Goal: Transaction & Acquisition: Subscribe to service/newsletter

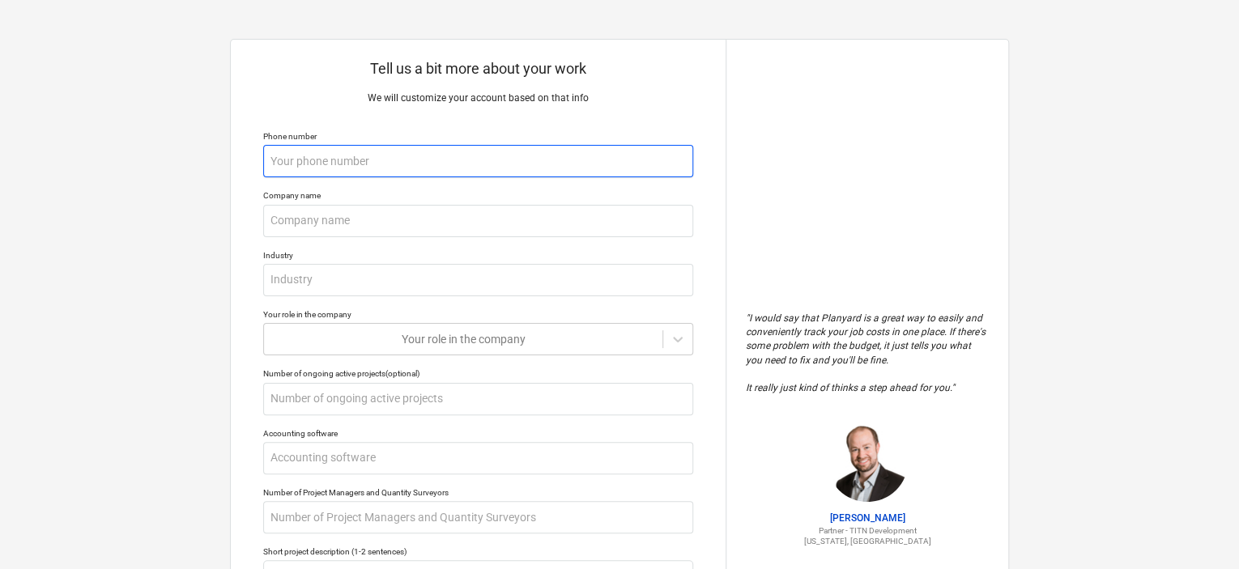
click at [552, 164] on input "text" at bounding box center [478, 161] width 430 height 32
type input "0"
type textarea "x"
type input "03"
type textarea "x"
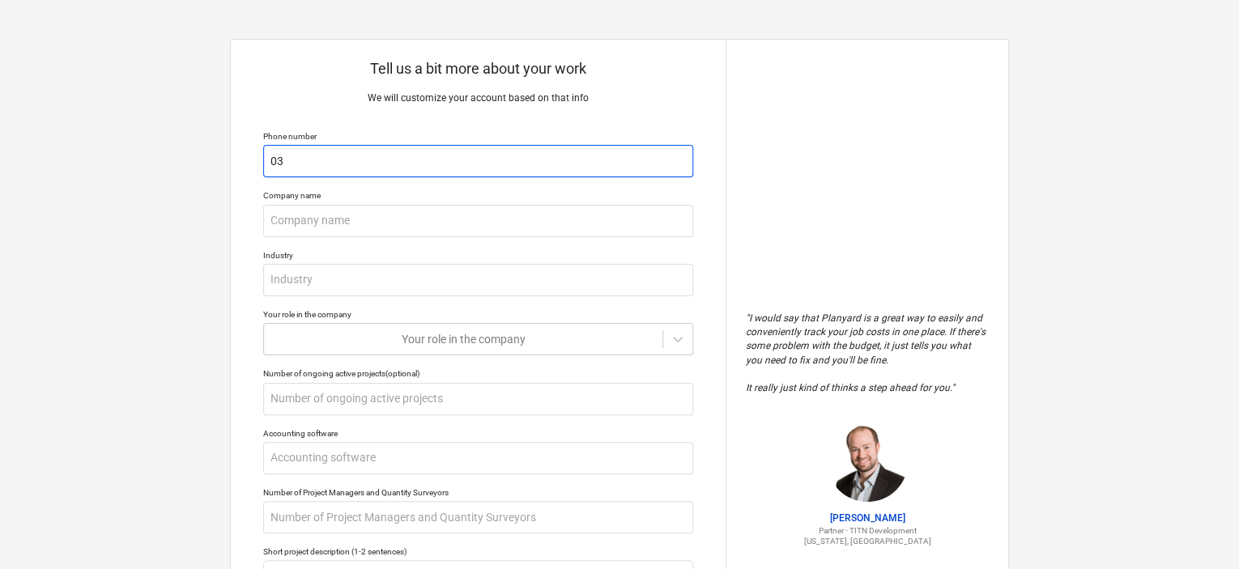
type input "031"
type textarea "x"
type input "03"
type textarea "x"
type input "0321"
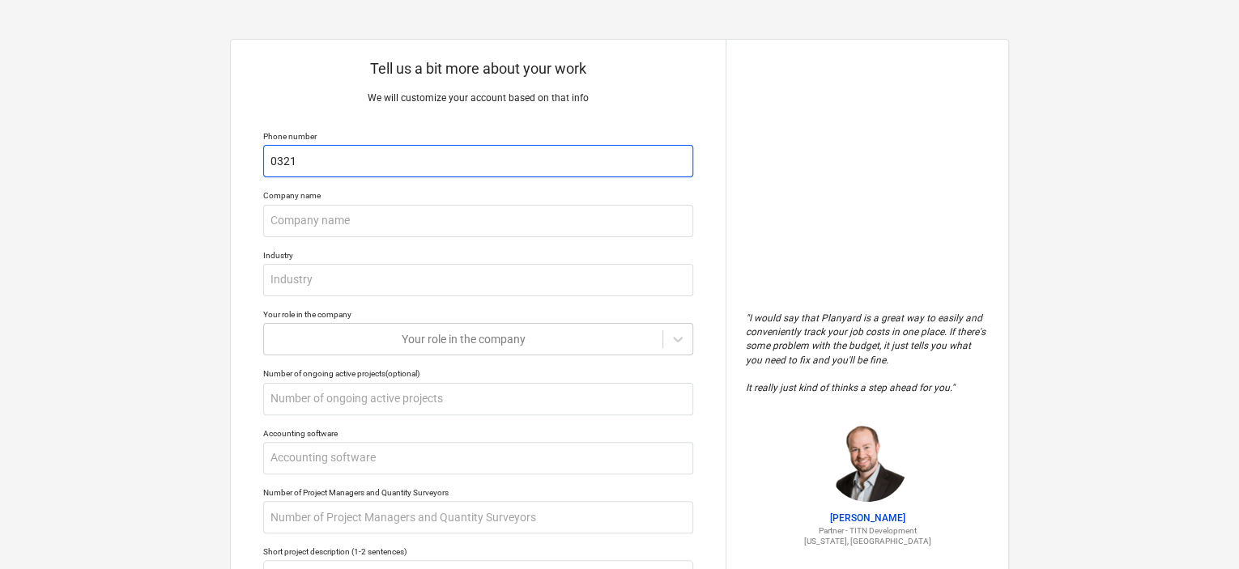
type textarea "x"
type input "0321"
type textarea "x"
type input "0321 4"
type textarea "x"
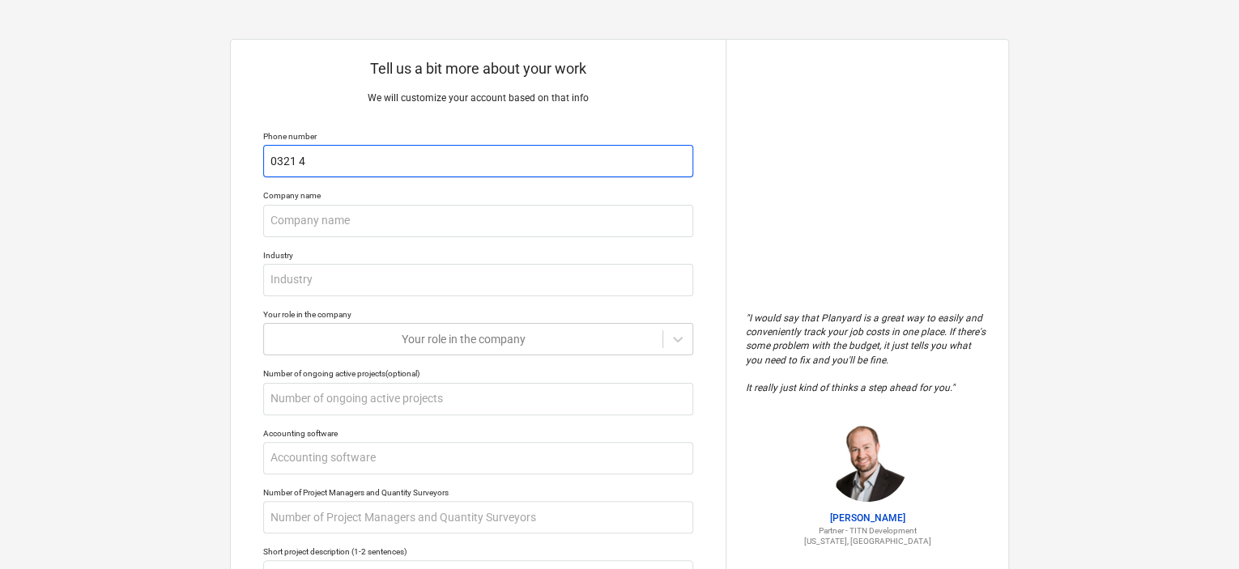
type input "0321 41"
type textarea "x"
type input "0321 4121"
type textarea "x"
type input "0321 4121661"
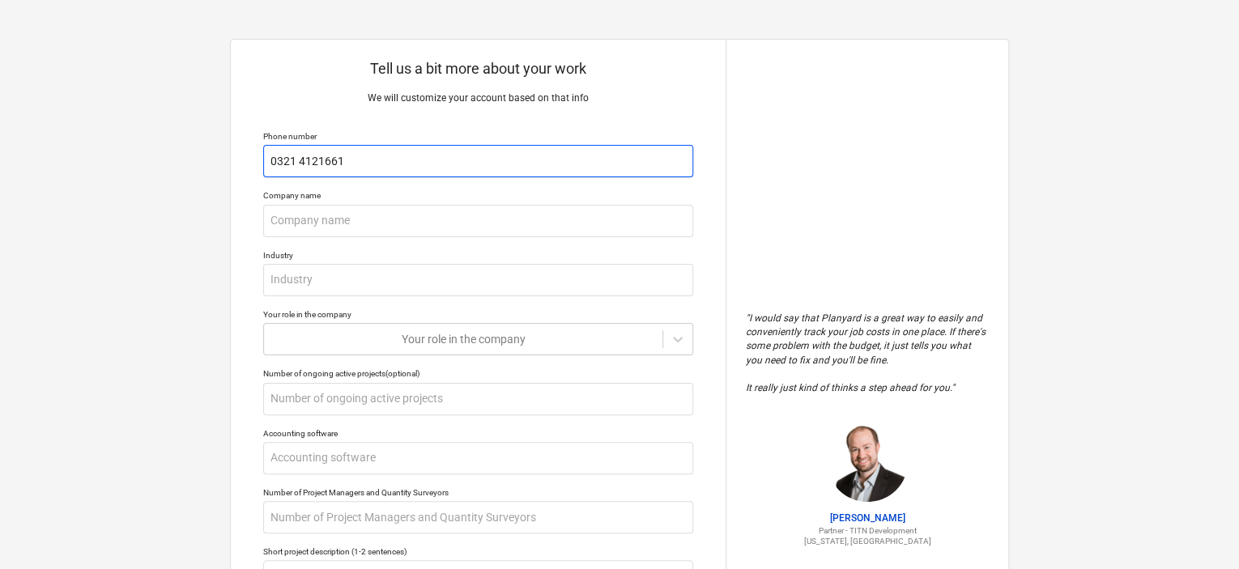
type textarea "x"
type input "0321 4121661"
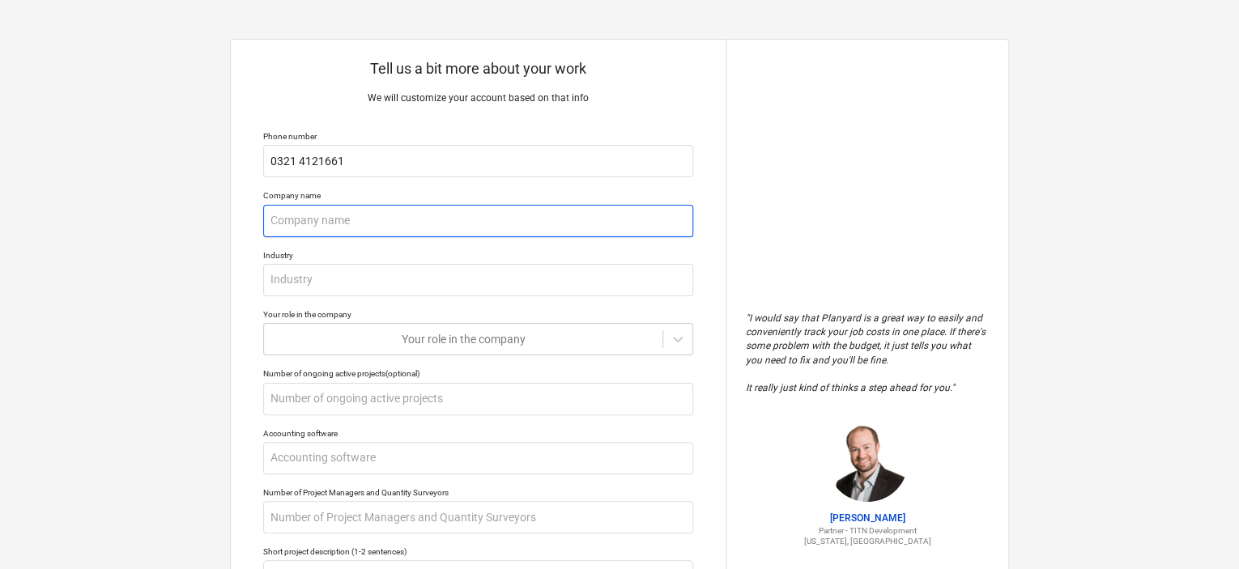
click at [469, 235] on input "text" at bounding box center [478, 221] width 430 height 32
type textarea "x"
type input "E"
type textarea "x"
type input "Ex"
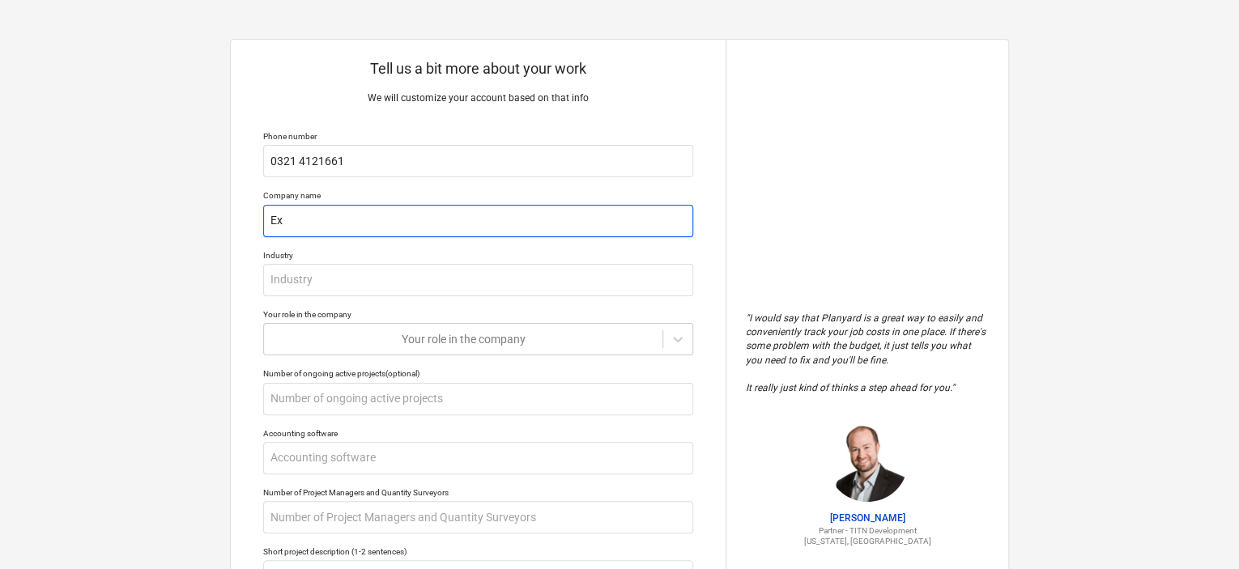
type textarea "x"
type input "Exac"
type textarea "x"
type input "Exact"
type textarea "x"
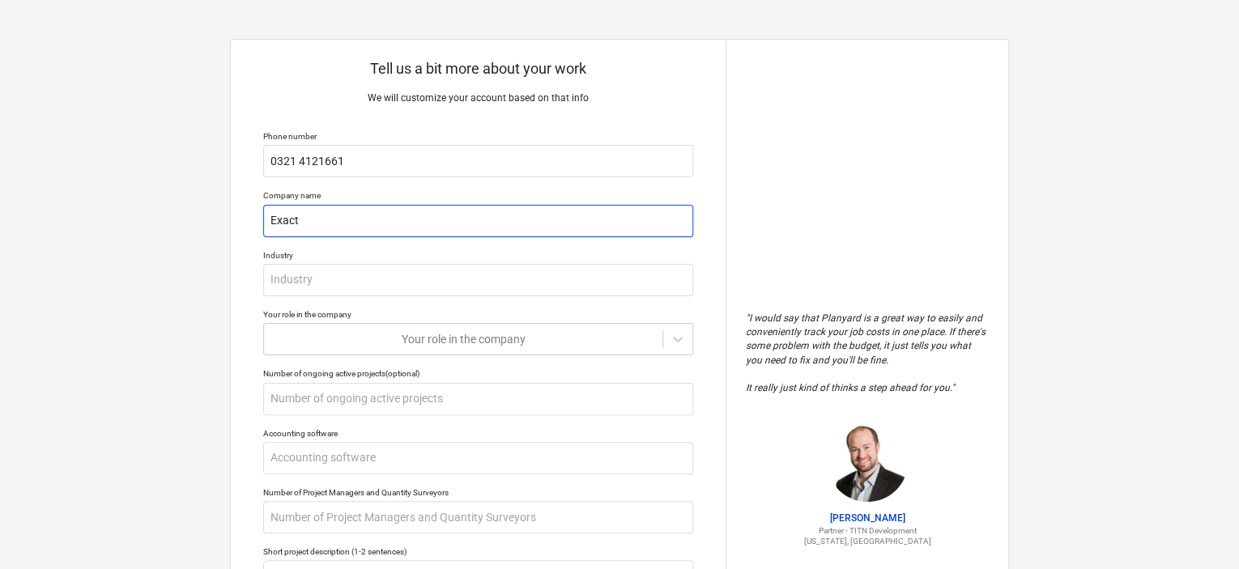
type input "Exacti"
type textarea "x"
type input "Exactit"
type textarea "x"
type input "Exactitu"
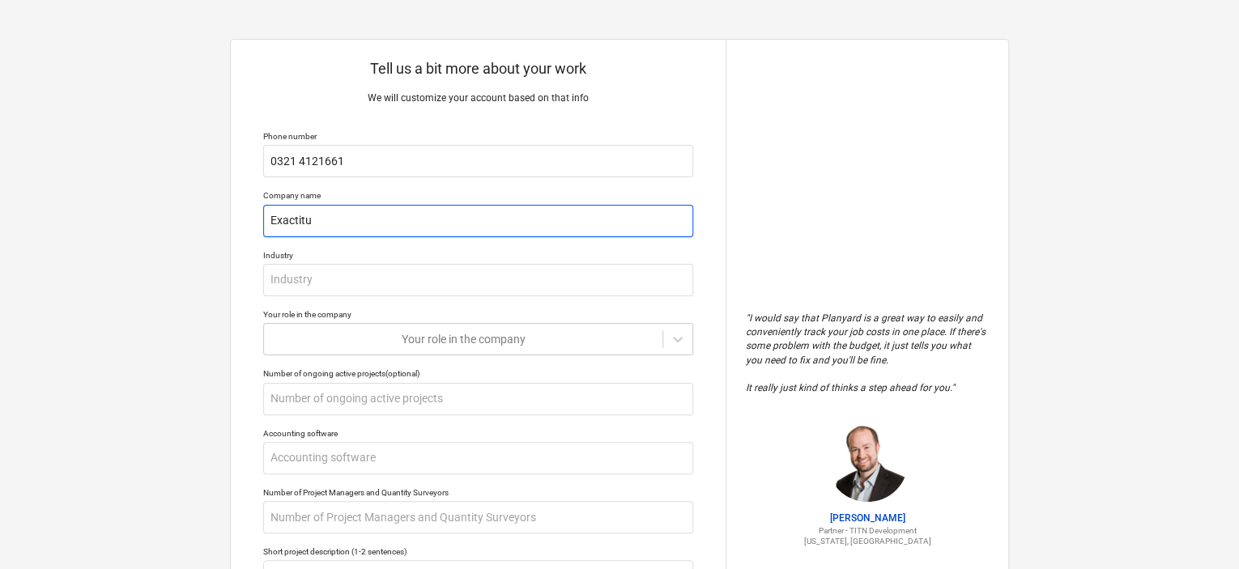
type textarea "x"
type input "Exactitude"
type textarea "x"
type input "Exactitude"
type textarea "x"
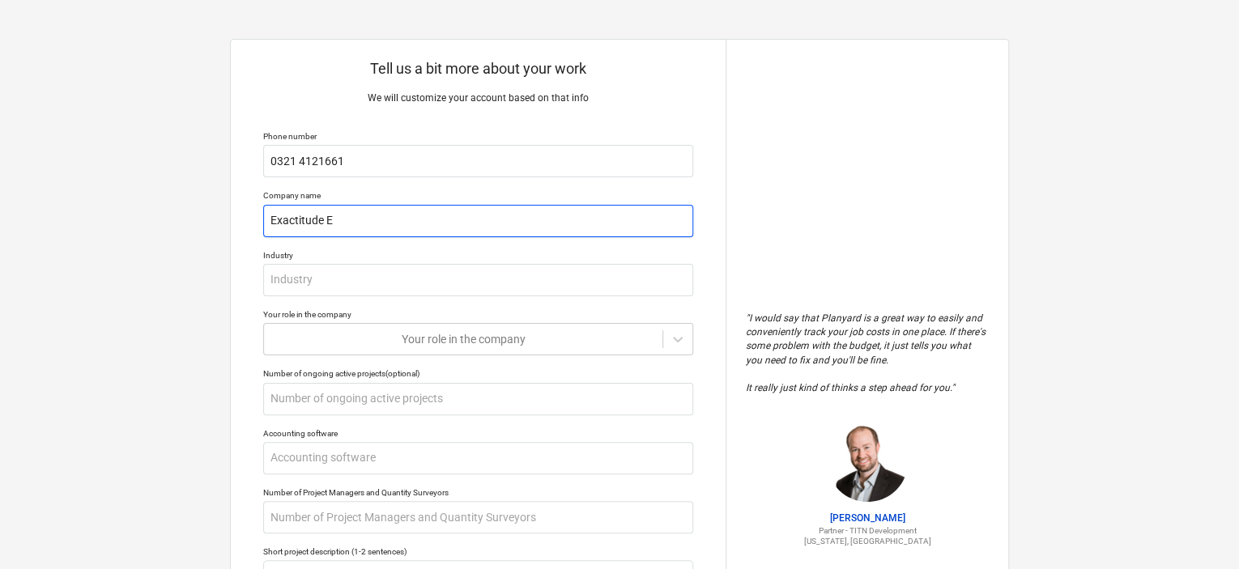
type input "Exactitude Es"
type textarea "x"
type input "Exactitude Est"
type textarea "x"
type input "Exactitude Estim"
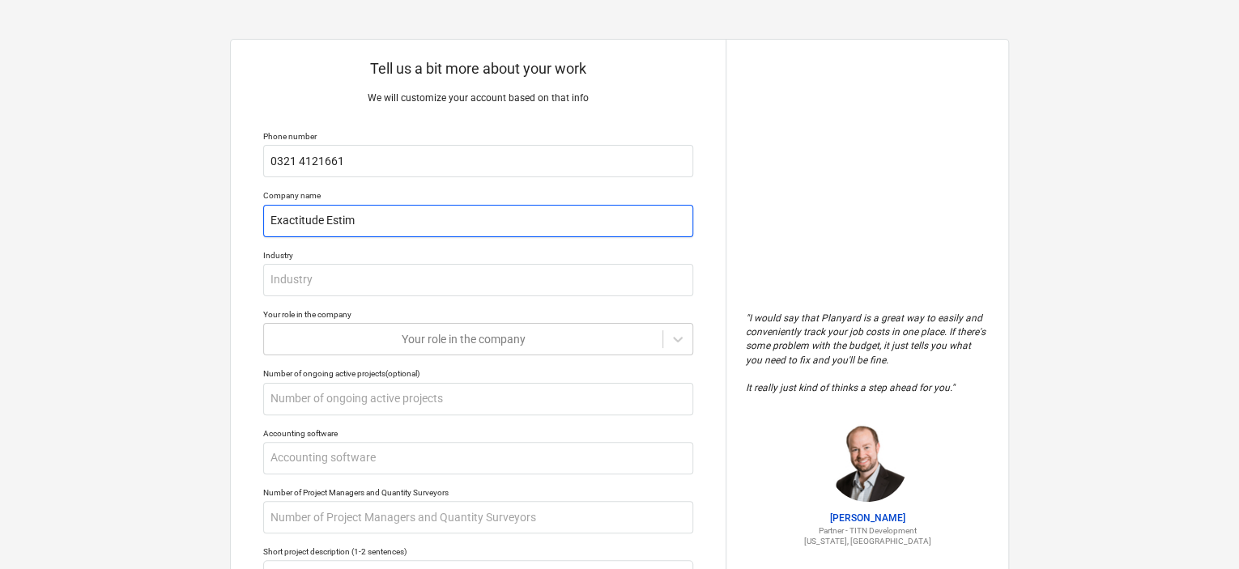
type textarea "x"
type input "Exactitude Estima"
type textarea "x"
type input "Exactitude Estimat"
type textarea "x"
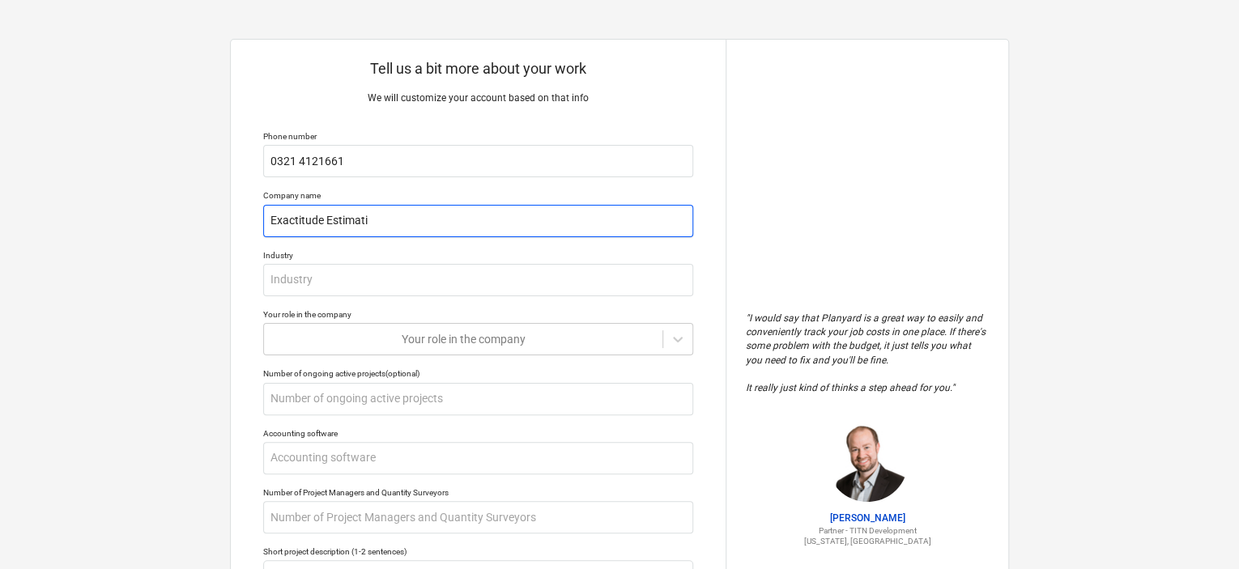
type input "Exactitude Estimatio"
type textarea "x"
type input "Exactitude Estimation"
type textarea "x"
type input "Exactitude Estimation"
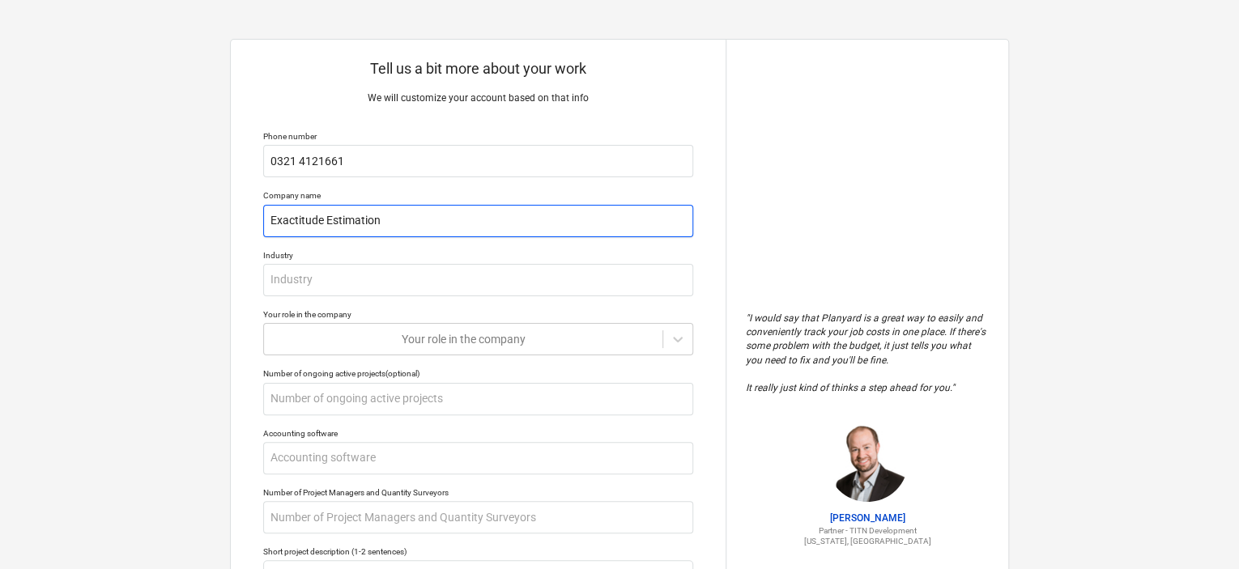
type textarea "x"
type input "Exactitude Estimation I"
type textarea "x"
type input "Exactitude Estimation In"
type textarea "x"
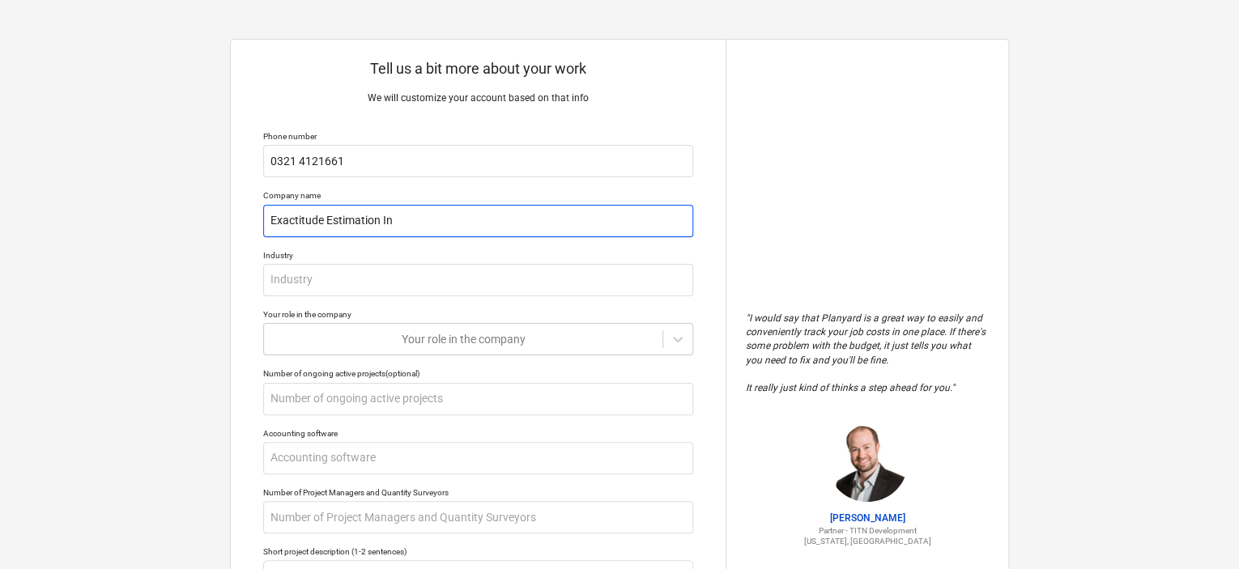
type input "Exactitude Estimation Inx"
type textarea "x"
type input "Exactitude Estimation In"
type textarea "x"
type input "Exactitude Estimation Inc"
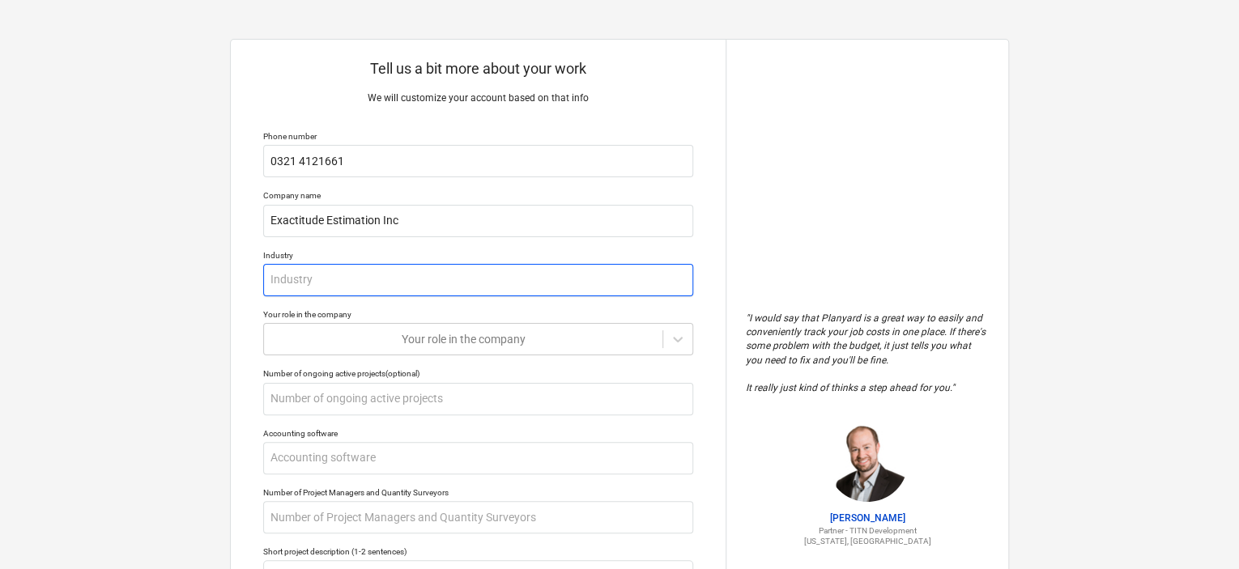
drag, startPoint x: 418, startPoint y: 301, endPoint x: 469, endPoint y: 281, distance: 54.9
click at [469, 281] on div "Tell us a bit more about your work We will customize your account based on that…" at bounding box center [478, 430] width 495 height 780
click at [469, 281] on input "text" at bounding box center [478, 280] width 430 height 32
click at [463, 281] on input "text" at bounding box center [478, 280] width 430 height 32
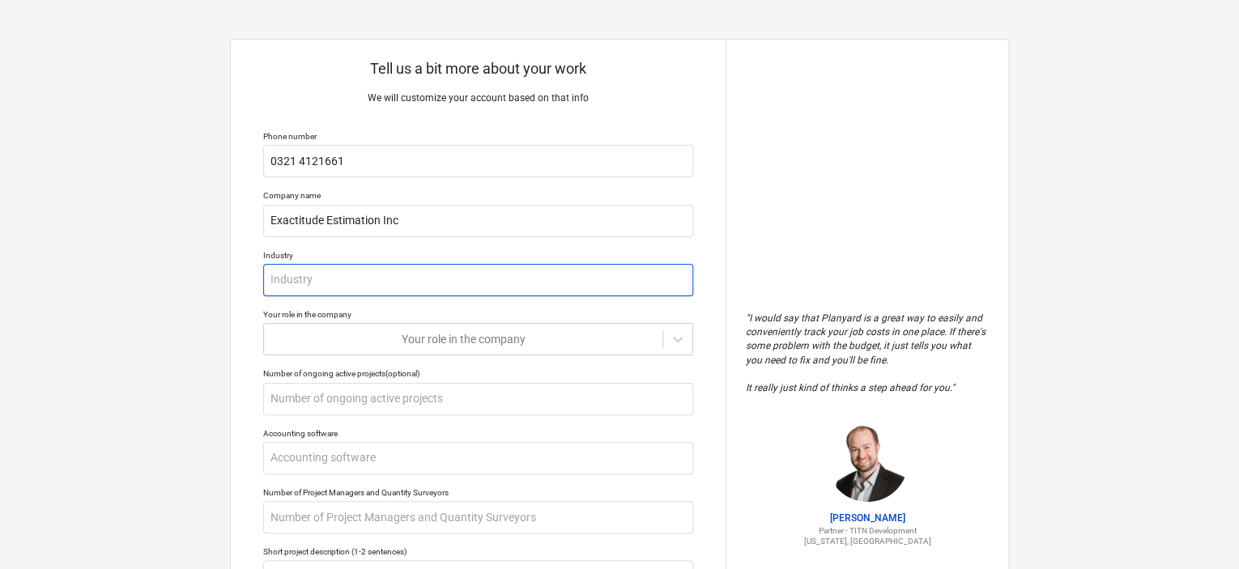
type textarea "x"
type input "C"
type textarea "x"
type input "Cn"
type textarea "x"
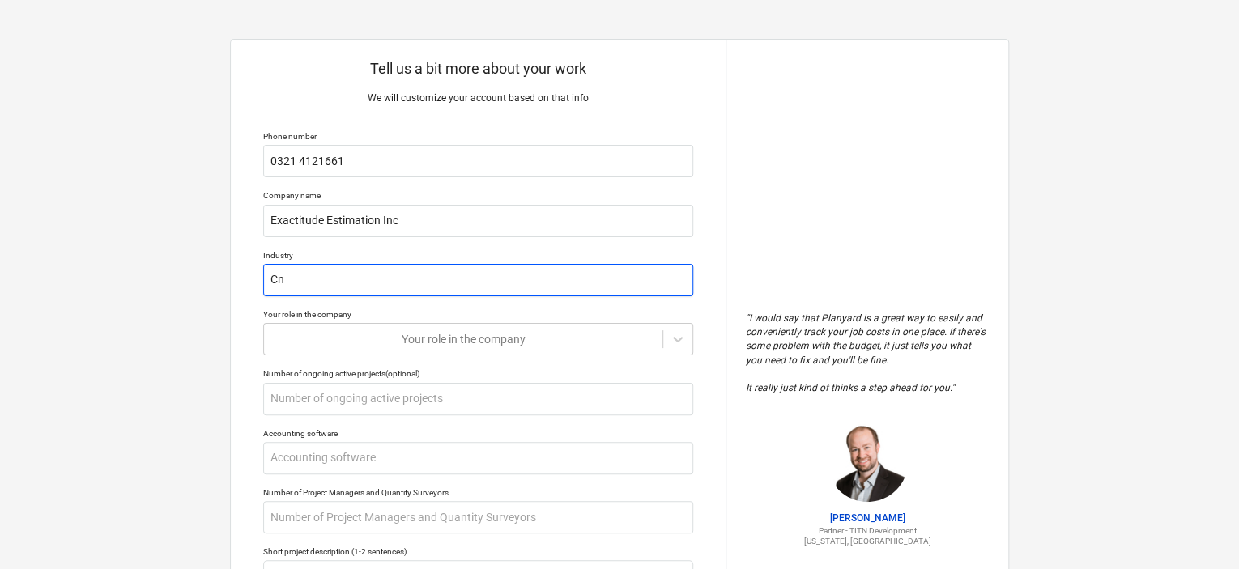
type input "C"
type textarea "x"
type input "C"
type textarea "x"
type input "Co"
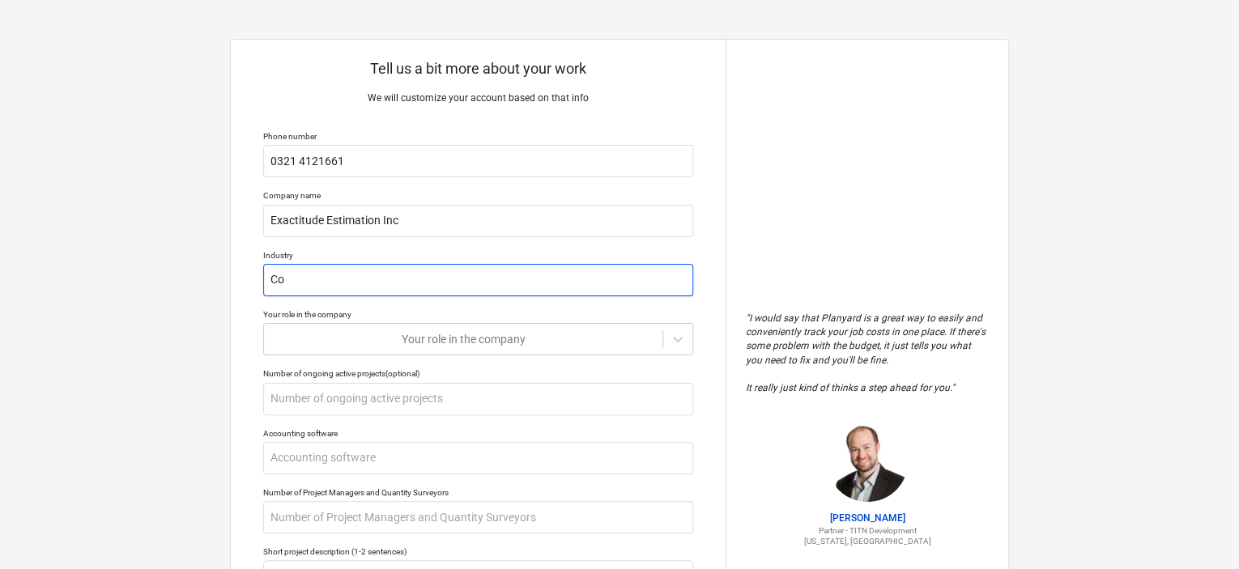
type textarea "x"
type input "Con"
type textarea "x"
type input "Cons"
type textarea "x"
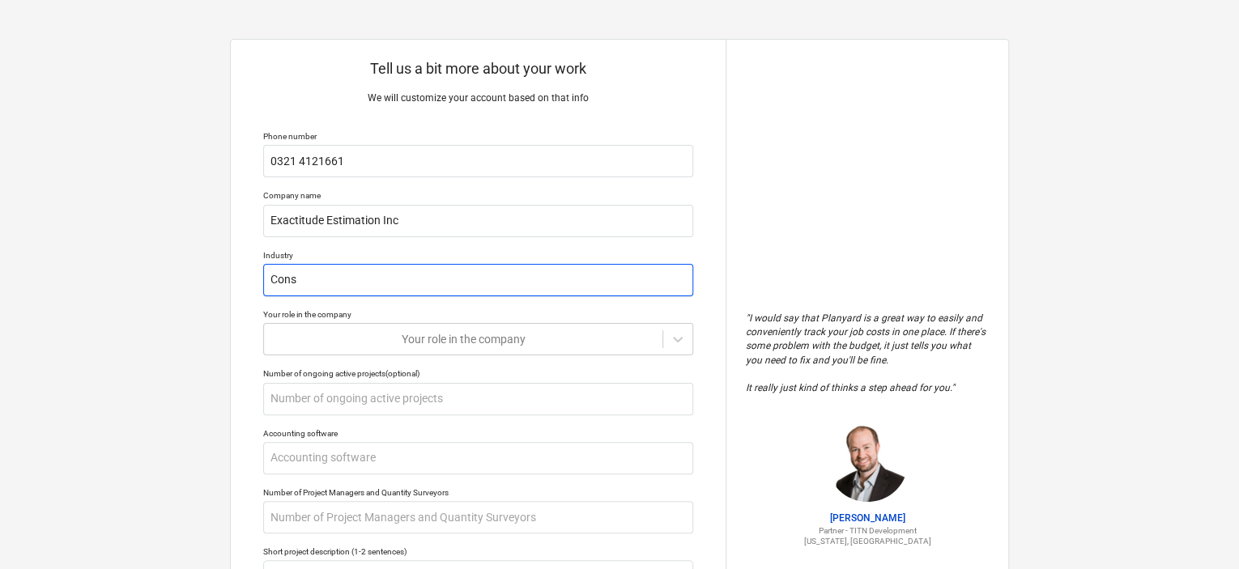
type input "Const"
type textarea "x"
type input "Constr"
type textarea "x"
type input "Constru"
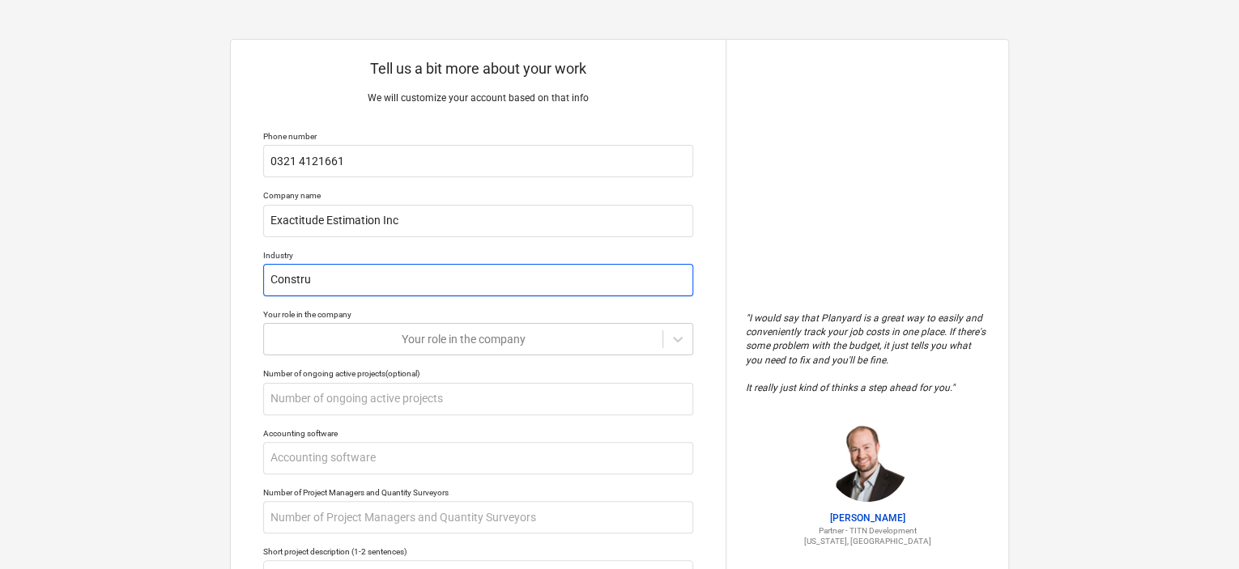
type textarea "x"
type input "Construc"
type textarea "x"
type input "Constructi"
type textarea "x"
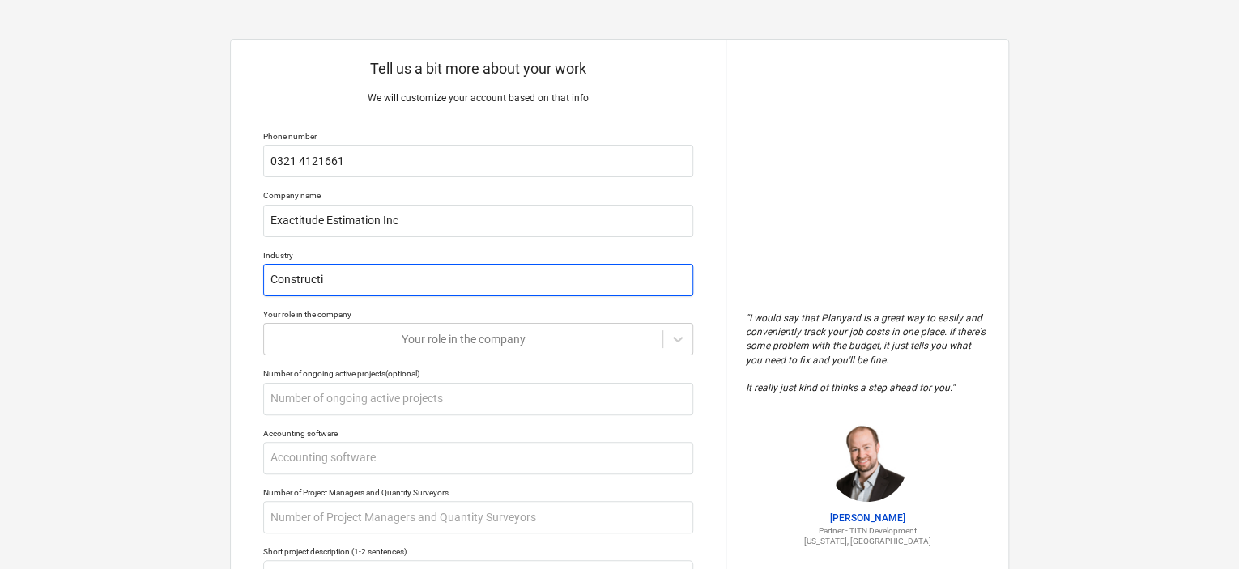
type input "Constructio"
type textarea "x"
type input "Construction"
type textarea "x"
type input "Construction"
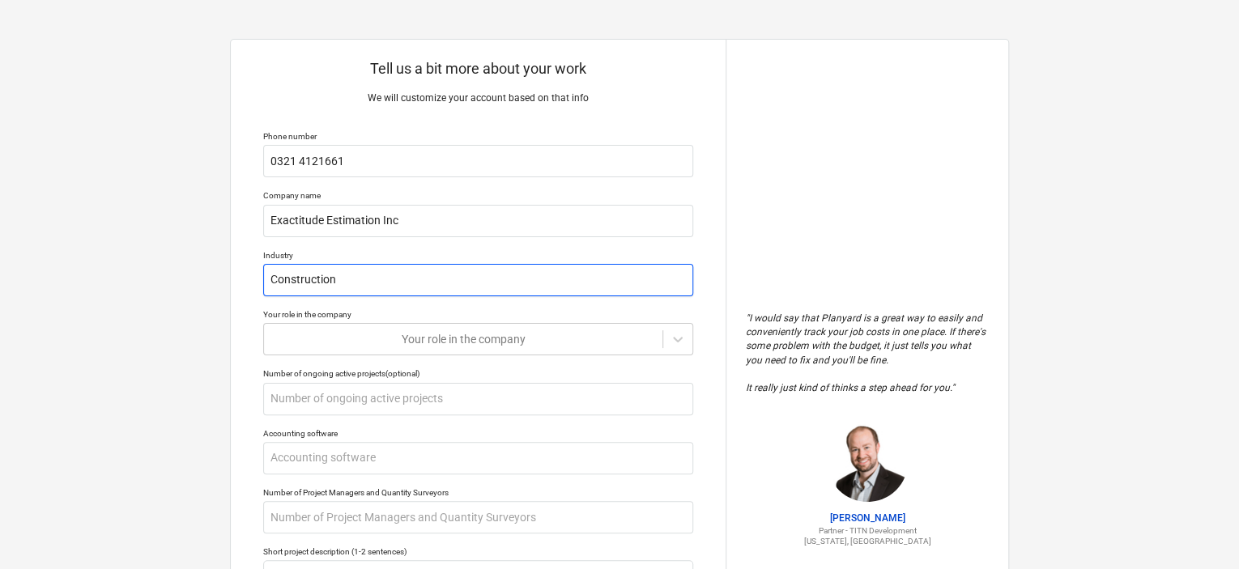
type textarea "x"
type input "Construction E"
type textarea "x"
type input "Construction Es"
type textarea "x"
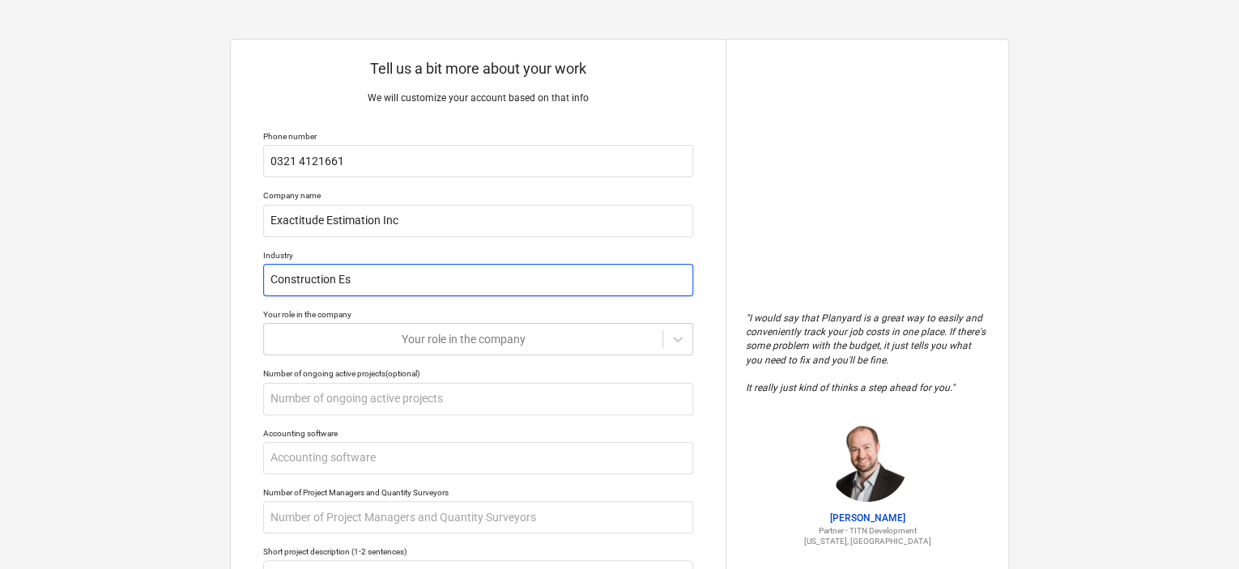
type input "Construction Est"
type textarea "x"
type input "Construction Esti"
type textarea "x"
type input "Construction Estima"
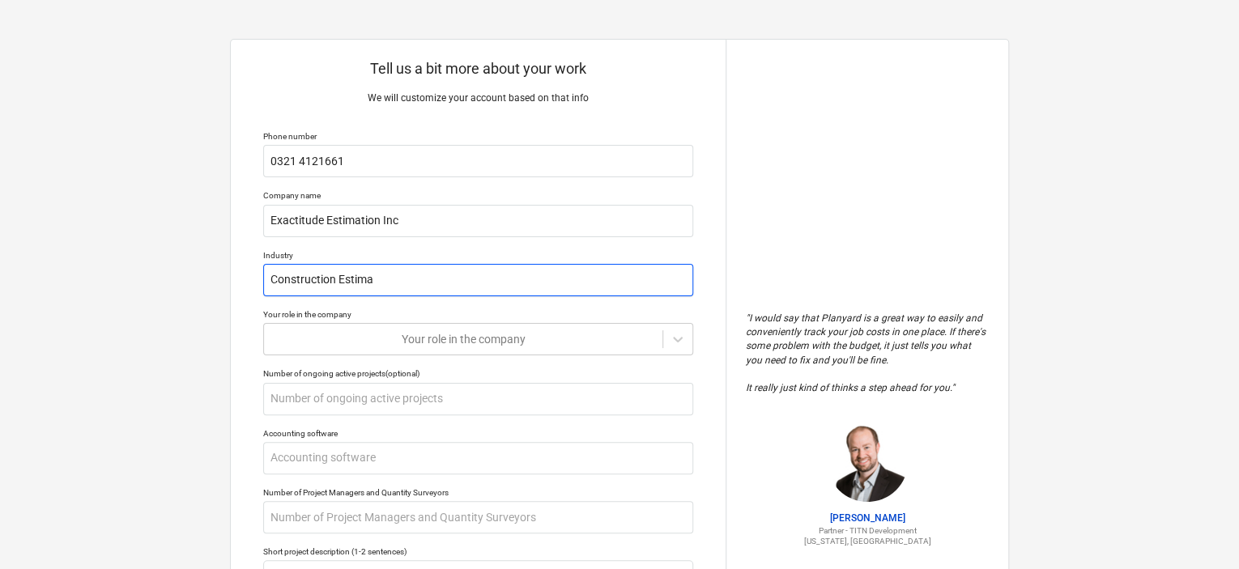
type textarea "x"
type input "Construction Estimaa"
type textarea "x"
type input "Construction Estimaat"
type textarea "x"
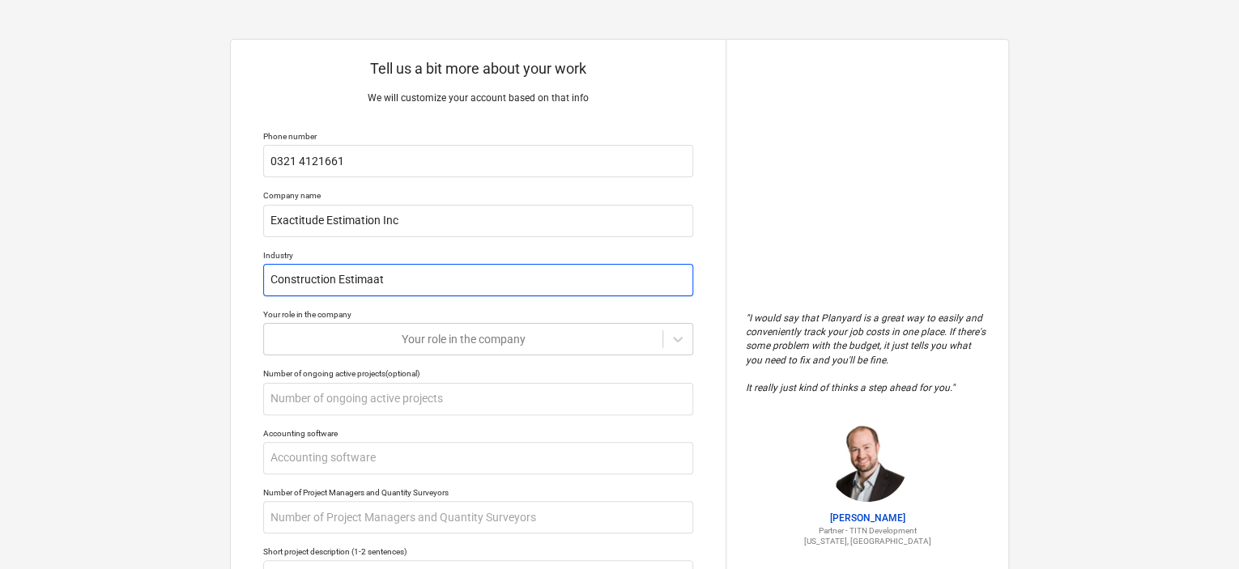
type input "Construction Estimaati"
type textarea "x"
type input "Construction Estimaatio"
type textarea "x"
type input "Construction Estimaation"
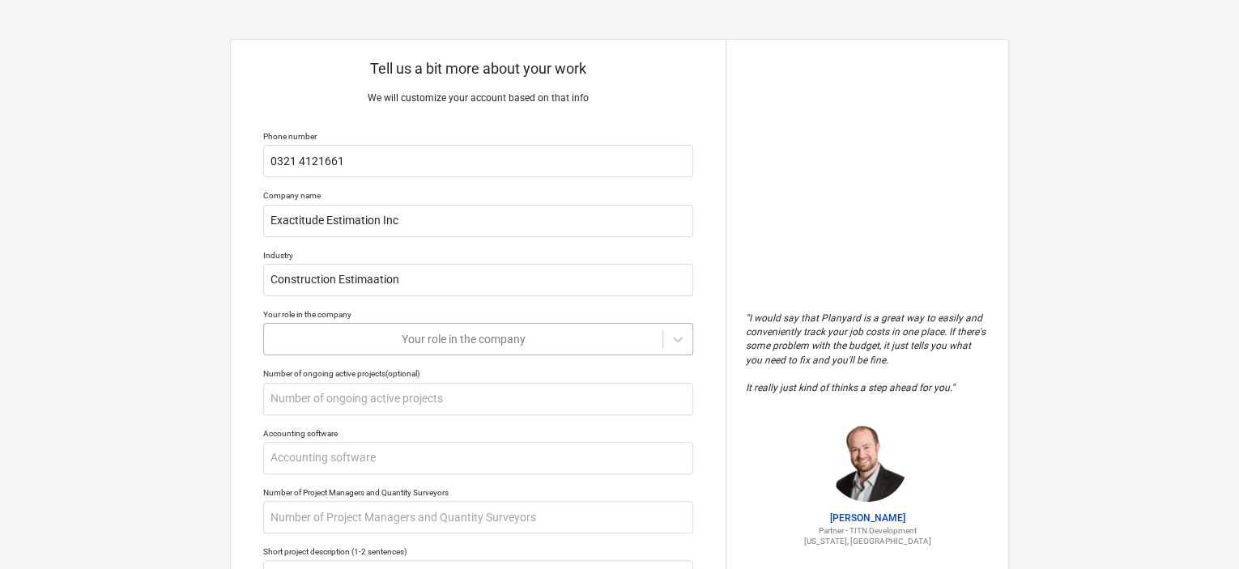
click at [401, 336] on body "Tell us a bit more about your work We will customize your account based on that…" at bounding box center [619, 292] width 1239 height 585
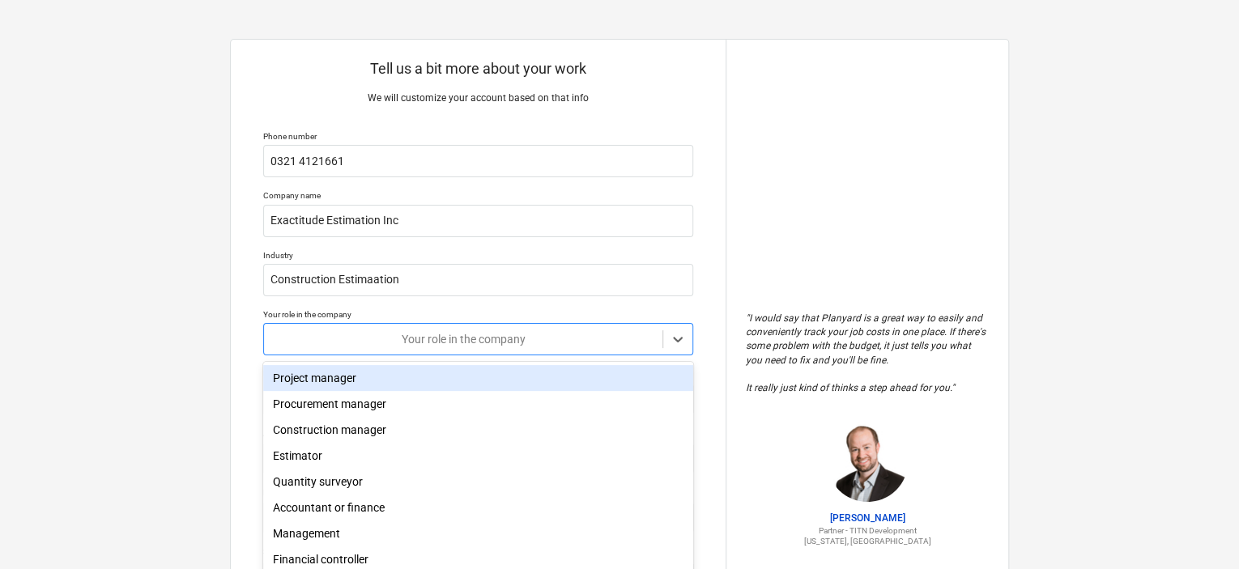
scroll to position [42, 0]
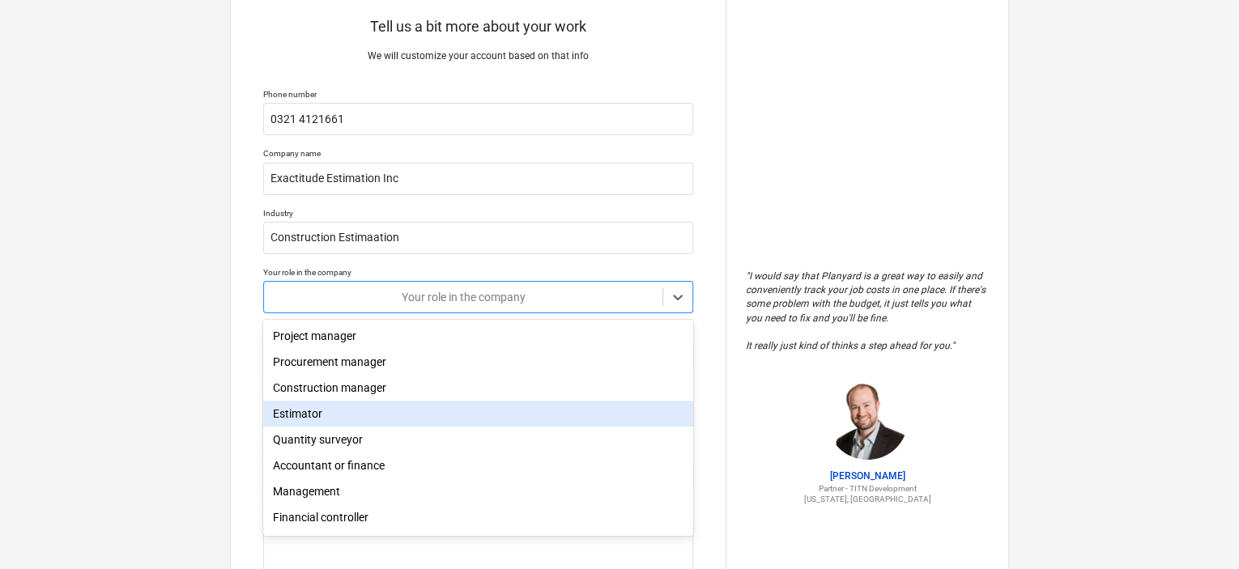
click at [437, 407] on div "Estimator" at bounding box center [478, 414] width 430 height 26
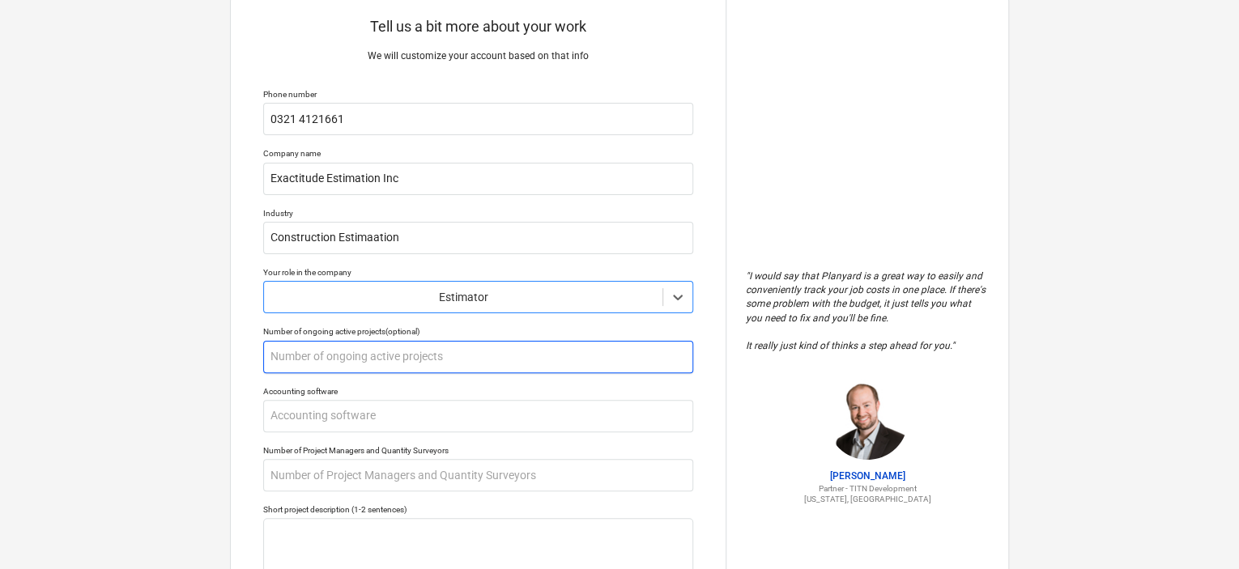
click at [379, 365] on input "text" at bounding box center [478, 357] width 430 height 32
type textarea "x"
type input "12"
type textarea "x"
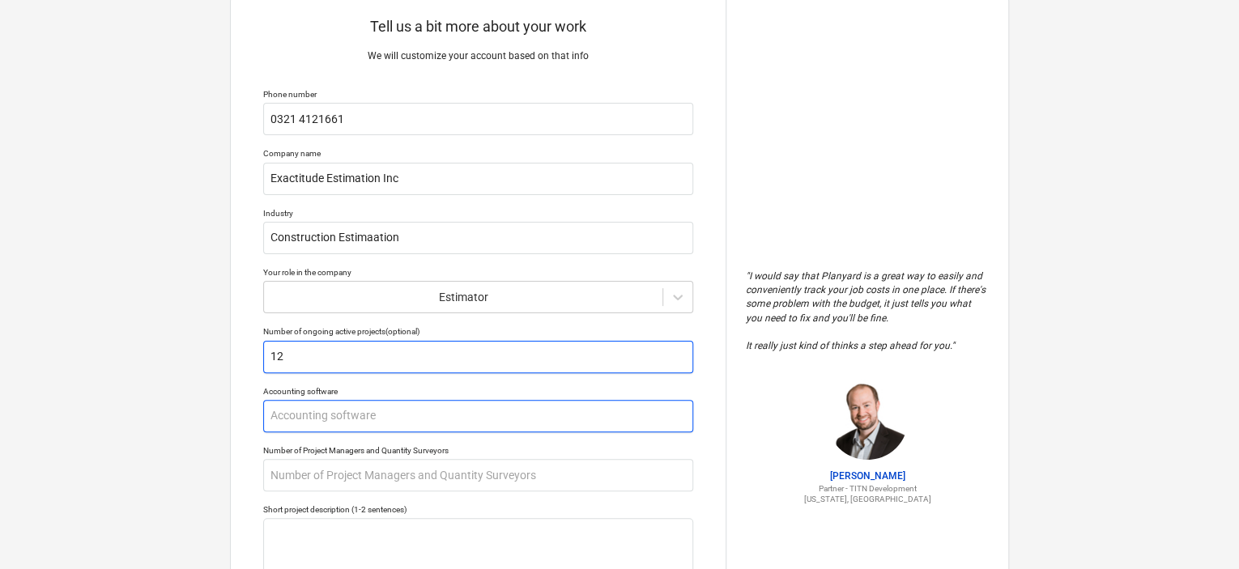
type input "12"
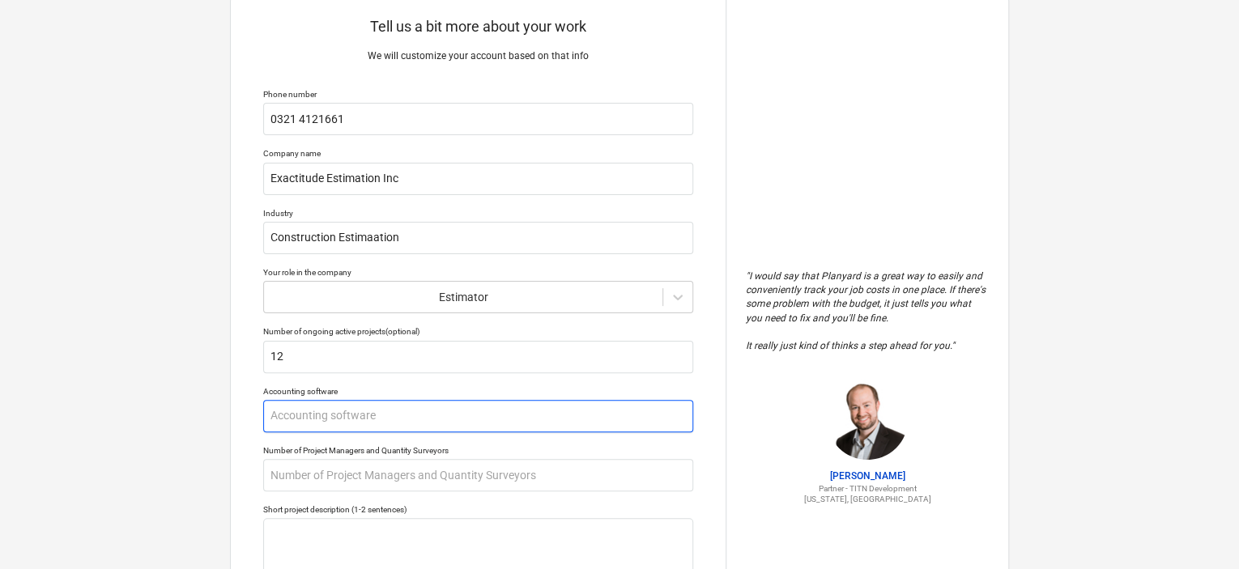
click at [406, 413] on input "text" at bounding box center [478, 416] width 430 height 32
type textarea "x"
type input "P"
type textarea "x"
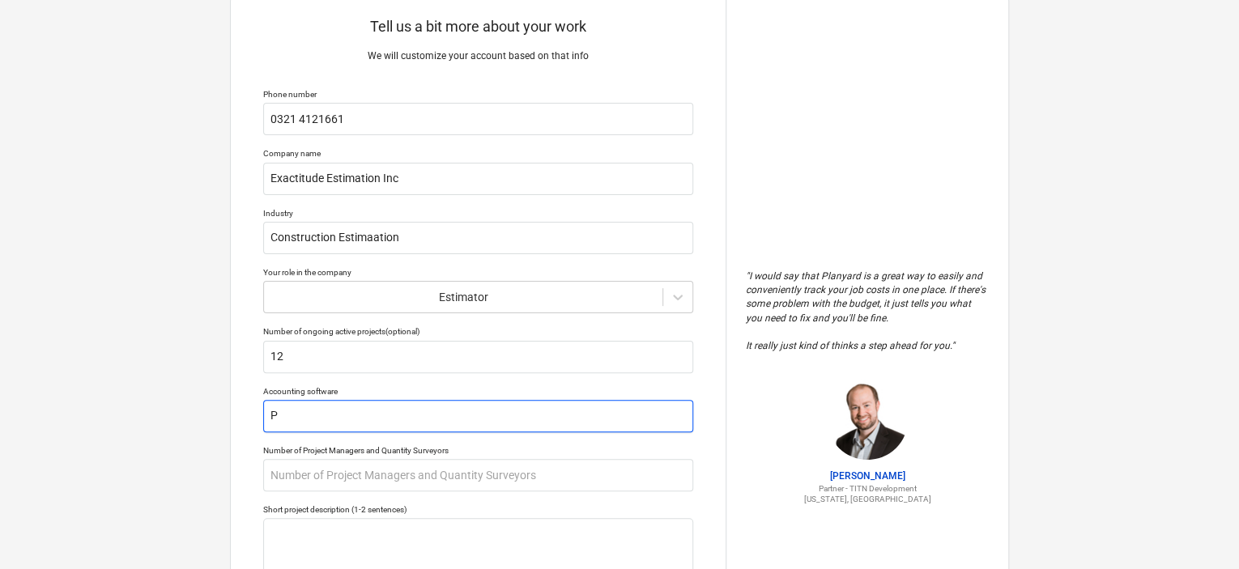
type input "Pa"
type textarea "x"
type input "Pay"
type textarea "x"
type input "Payno"
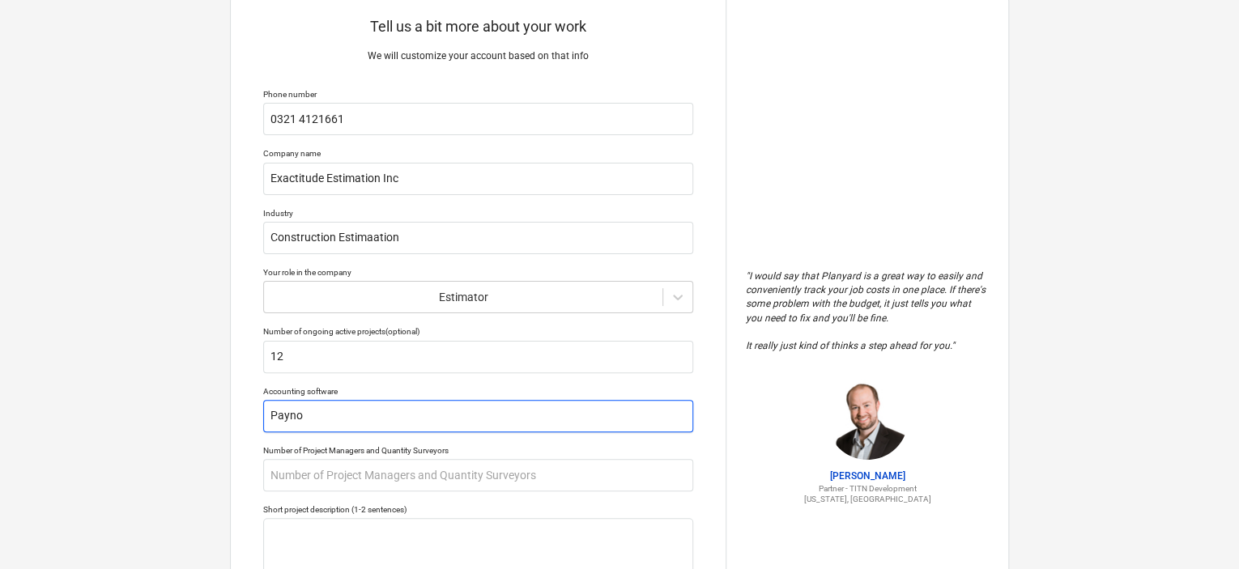
type textarea "x"
type input "Payn"
type textarea "x"
type input "Pay"
type textarea "x"
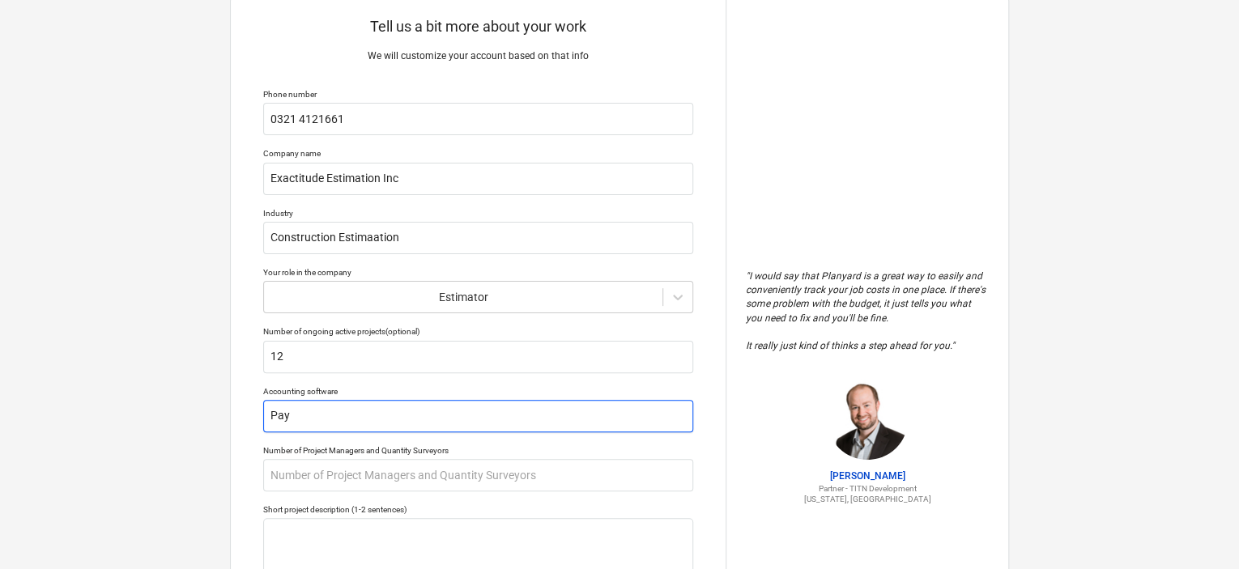
type input "Payo"
type textarea "x"
type input "Payon"
type textarea "x"
type input "Payone"
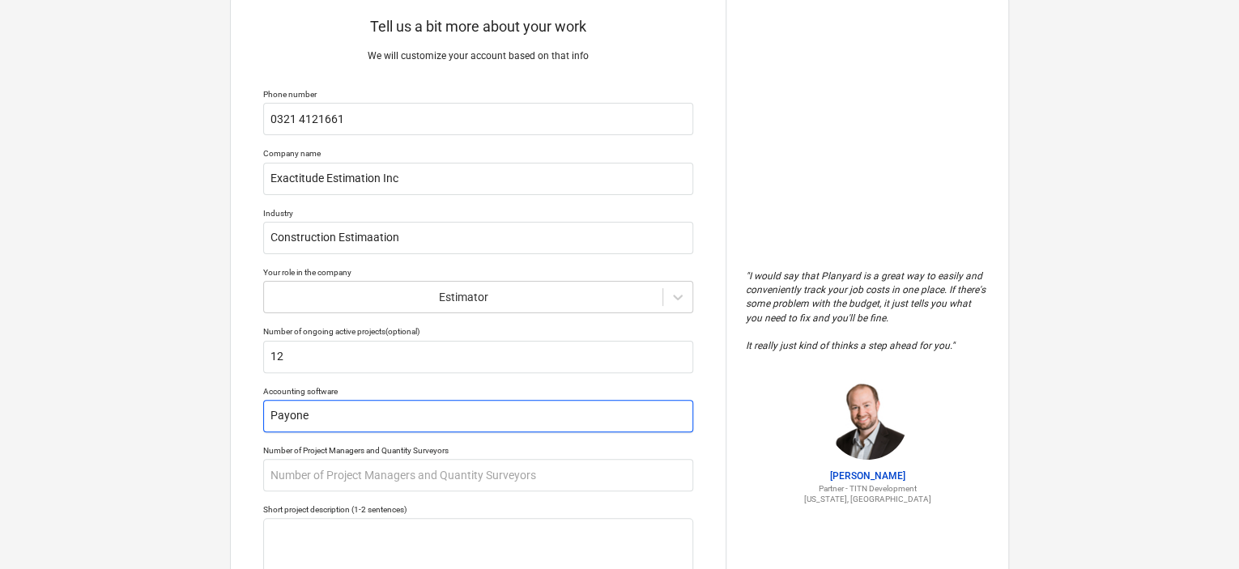
type textarea "x"
type input "Payoneer"
type textarea "x"
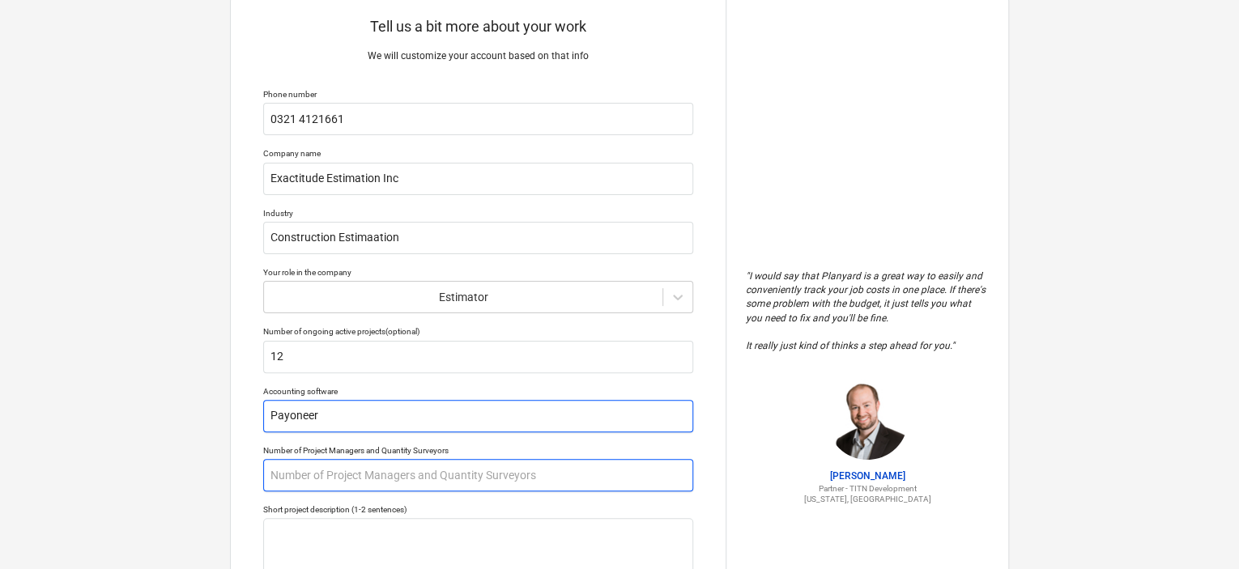
type input "Payoneer"
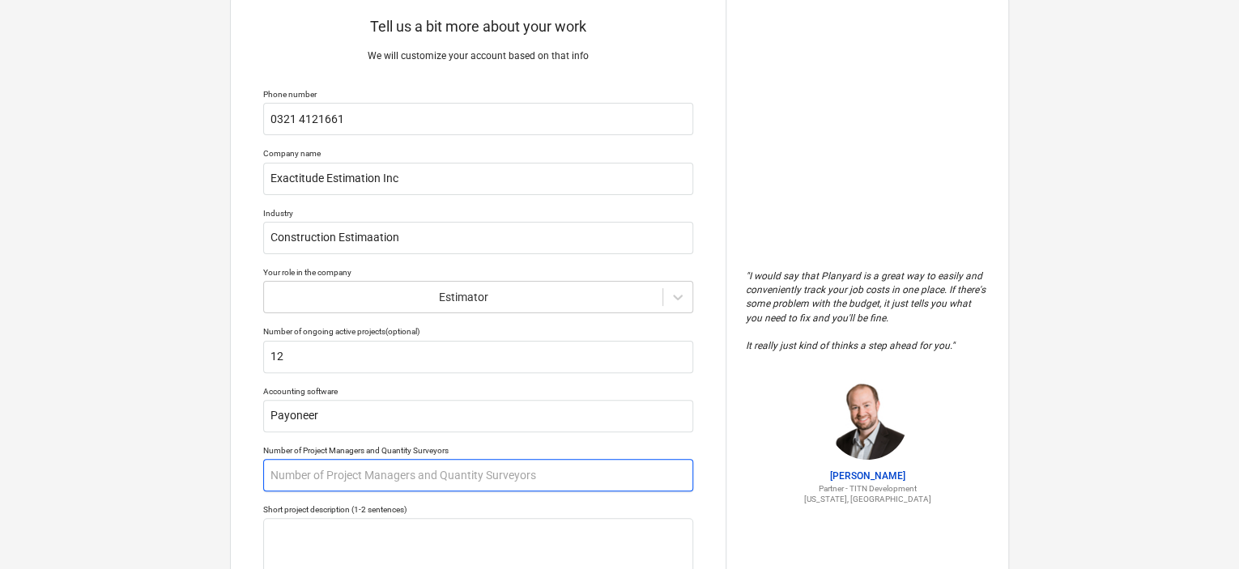
click at [404, 480] on input "text" at bounding box center [478, 475] width 430 height 32
type textarea "x"
type input "2"
type textarea "x"
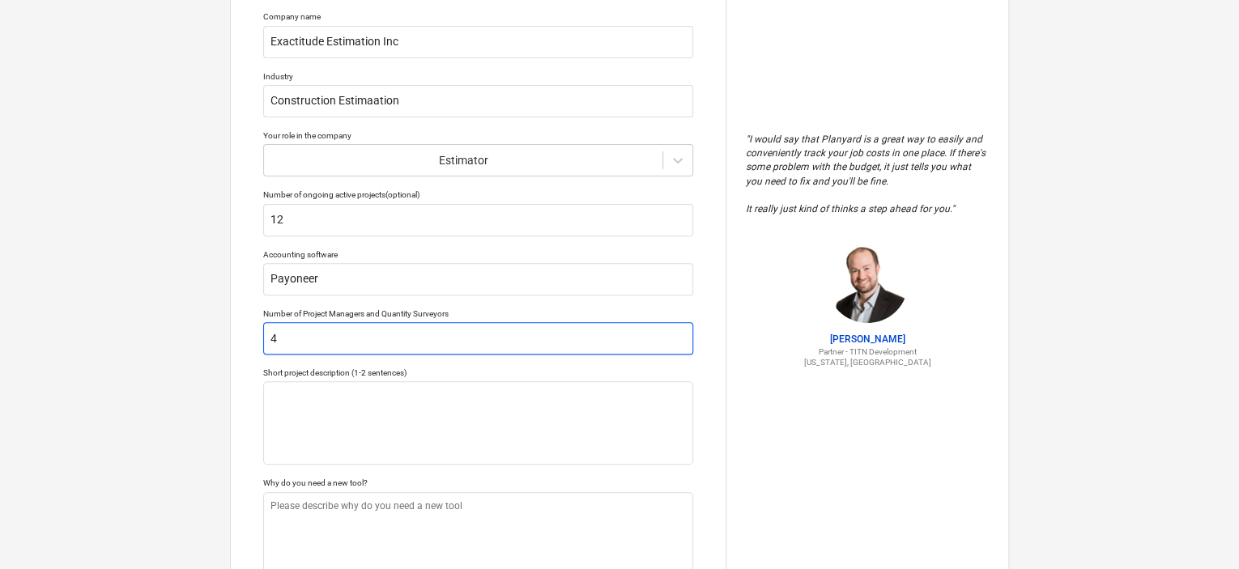
scroll to position [181, 0]
type input "4"
click at [414, 467] on div "Tell us a bit more about your work We will customize your account based on that…" at bounding box center [478, 249] width 495 height 780
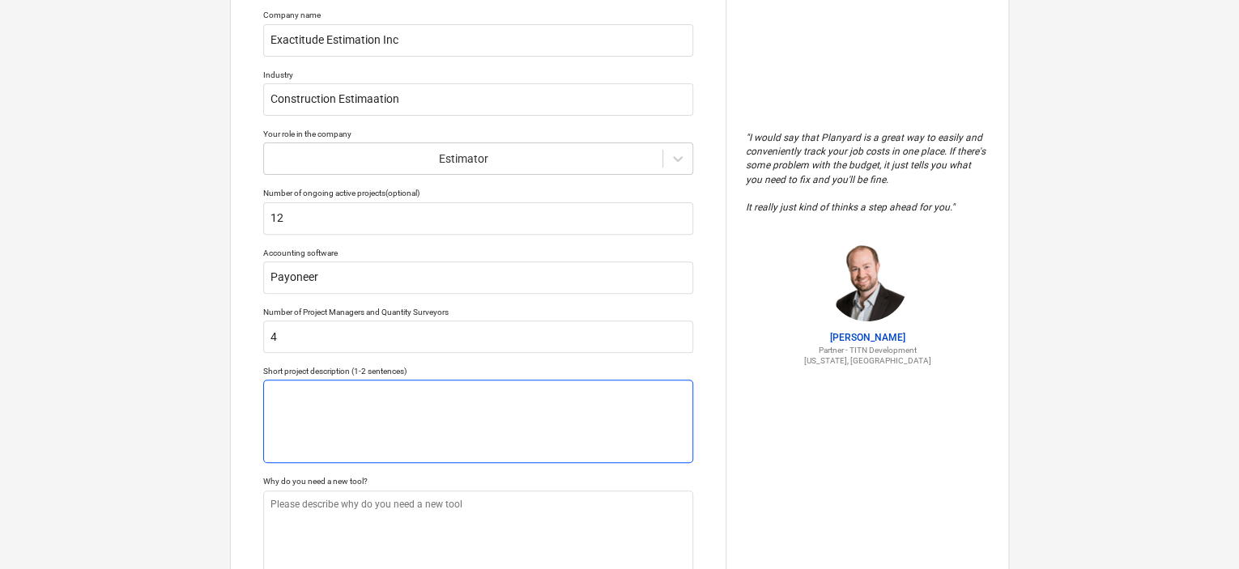
click at [435, 439] on textarea at bounding box center [478, 421] width 430 height 83
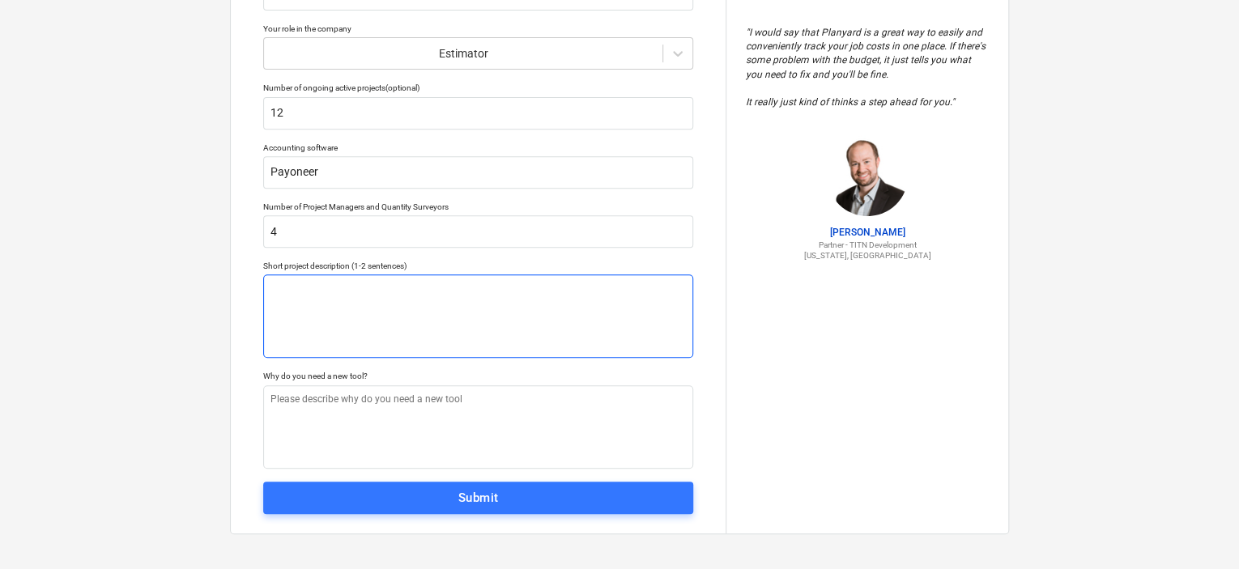
scroll to position [288, 0]
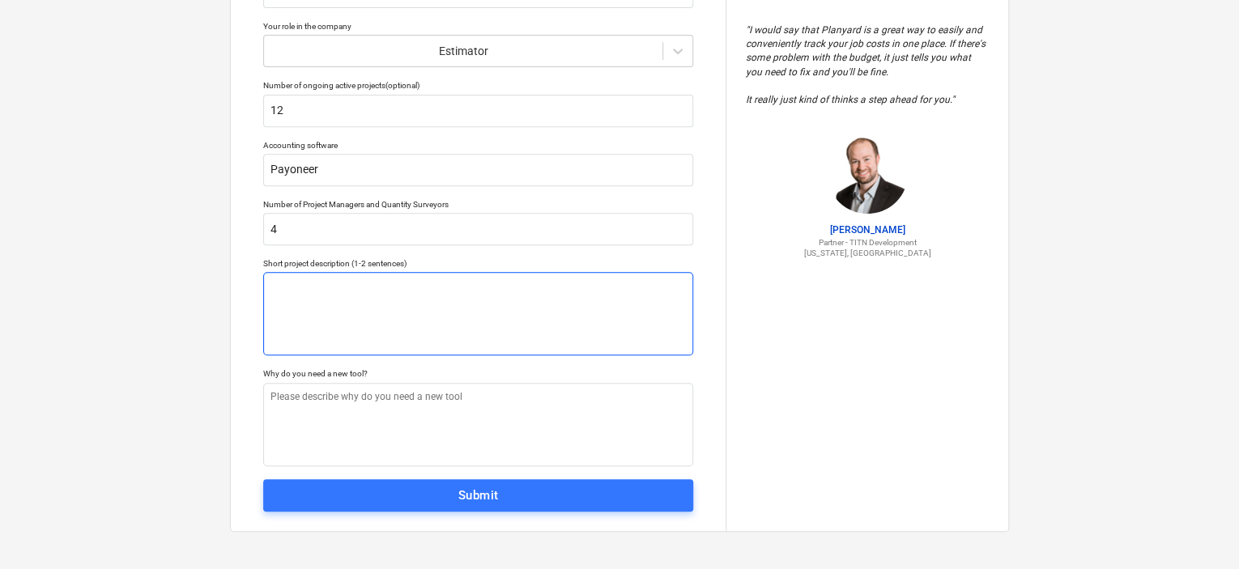
click at [435, 439] on div "Tell us a bit more about your work We will customize your account based on that…" at bounding box center [478, 141] width 495 height 780
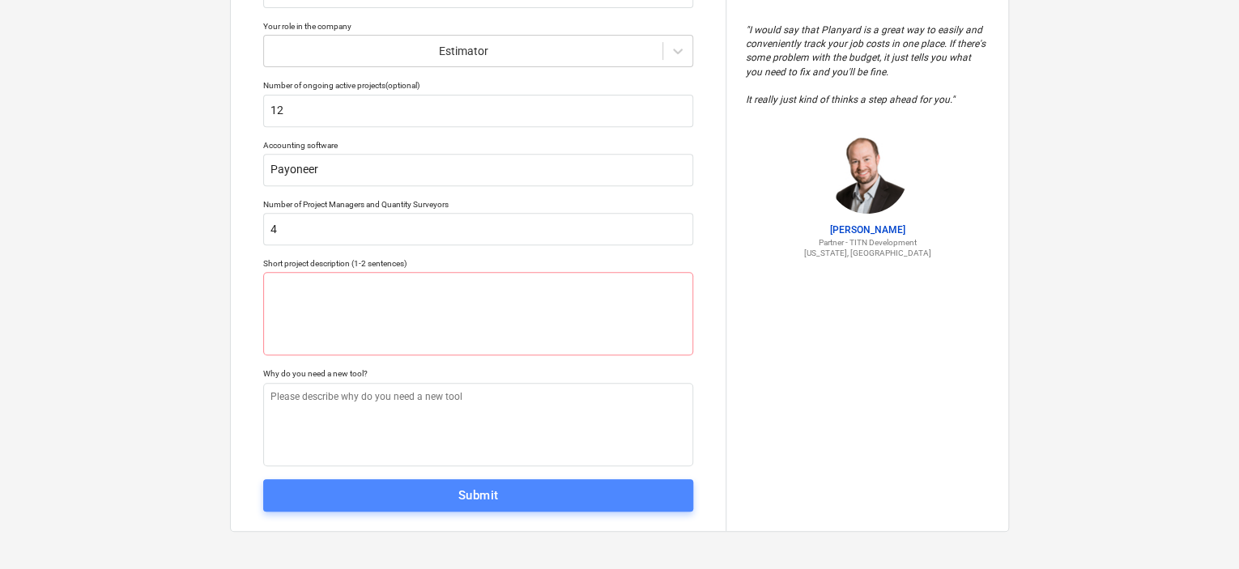
click at [444, 498] on span "Submit" at bounding box center [478, 495] width 394 height 21
type textarea "x"
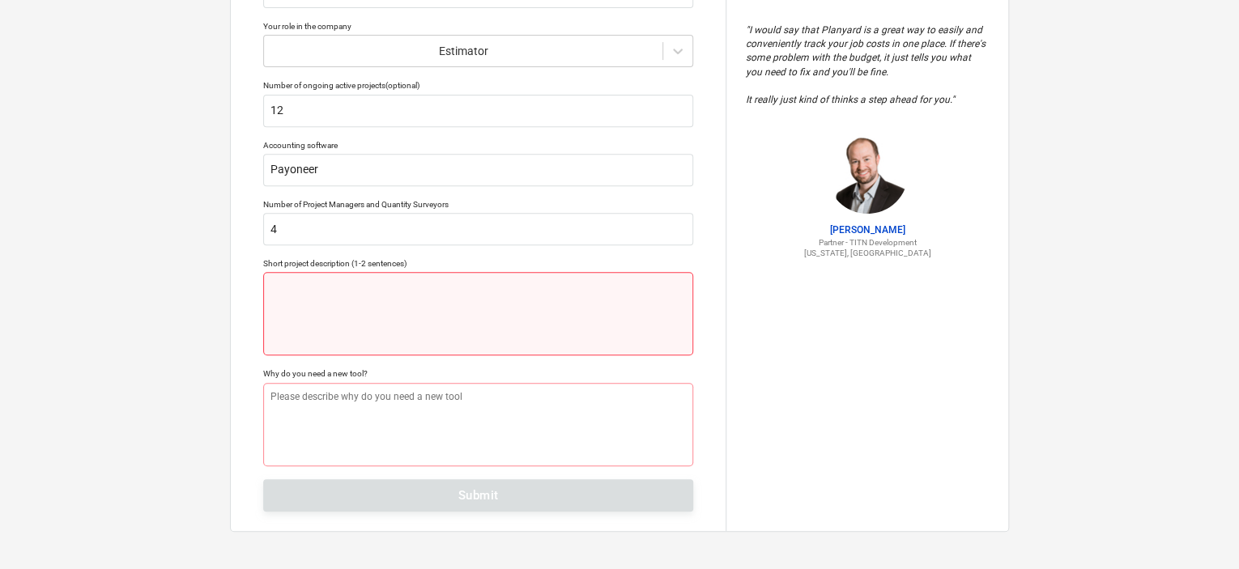
click at [460, 282] on textarea at bounding box center [478, 313] width 430 height 83
type textarea "a"
type textarea "x"
type textarea "ah"
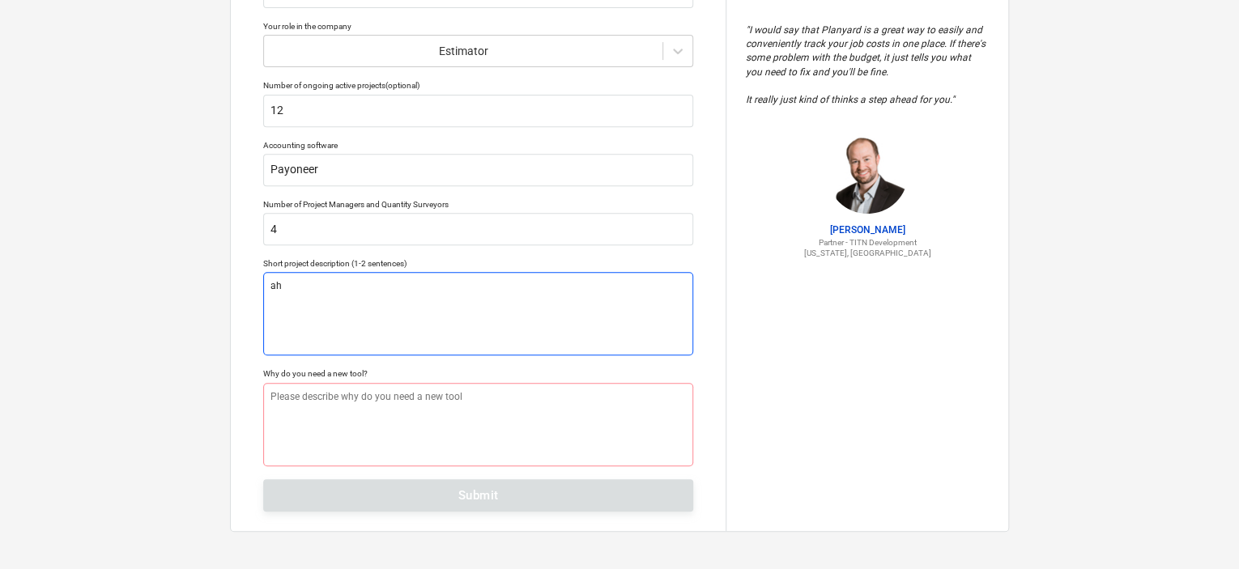
type textarea "x"
type textarea "ahnn"
type textarea "x"
type textarea "ahnna"
type textarea "x"
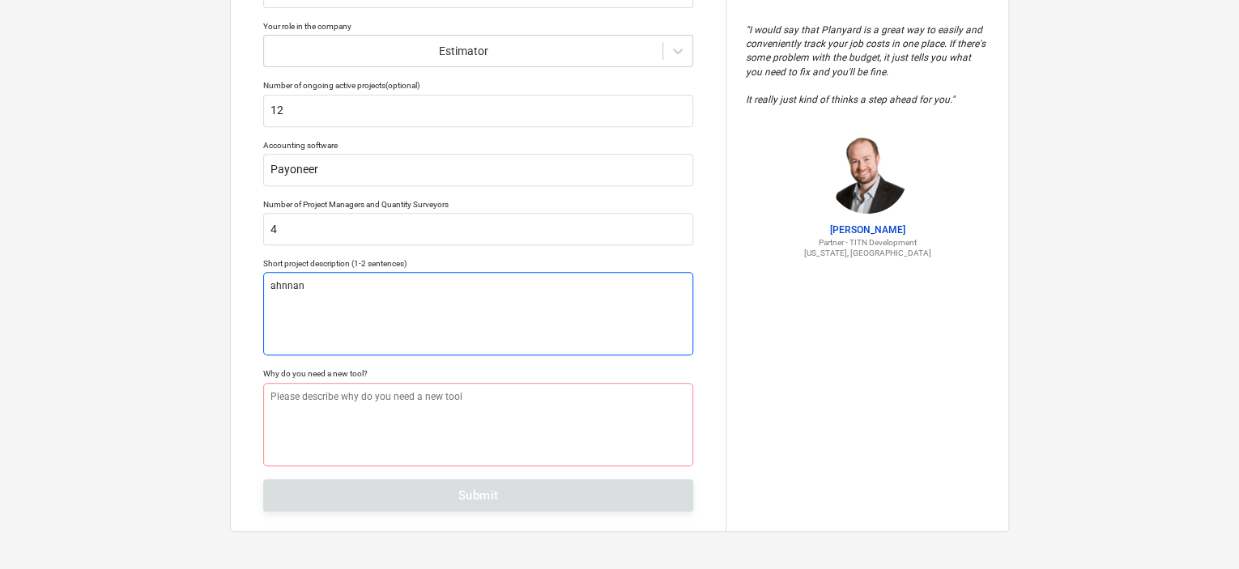
type textarea "ahnnana"
type textarea "x"
type textarea "ahnnanan"
type textarea "x"
type textarea "ahnnanann"
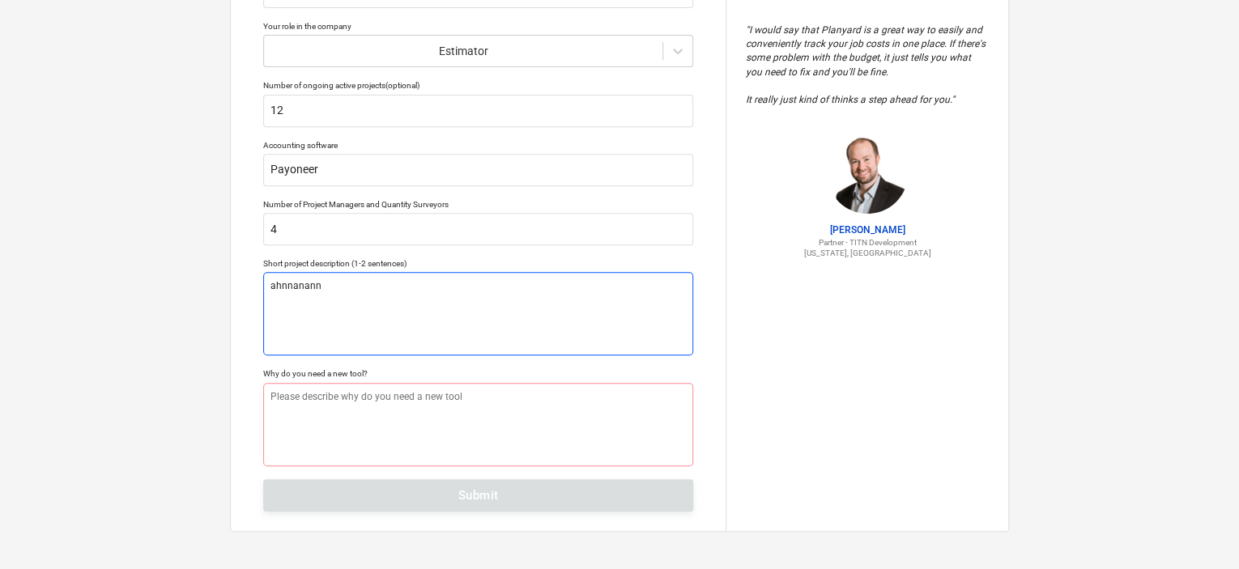
type textarea "x"
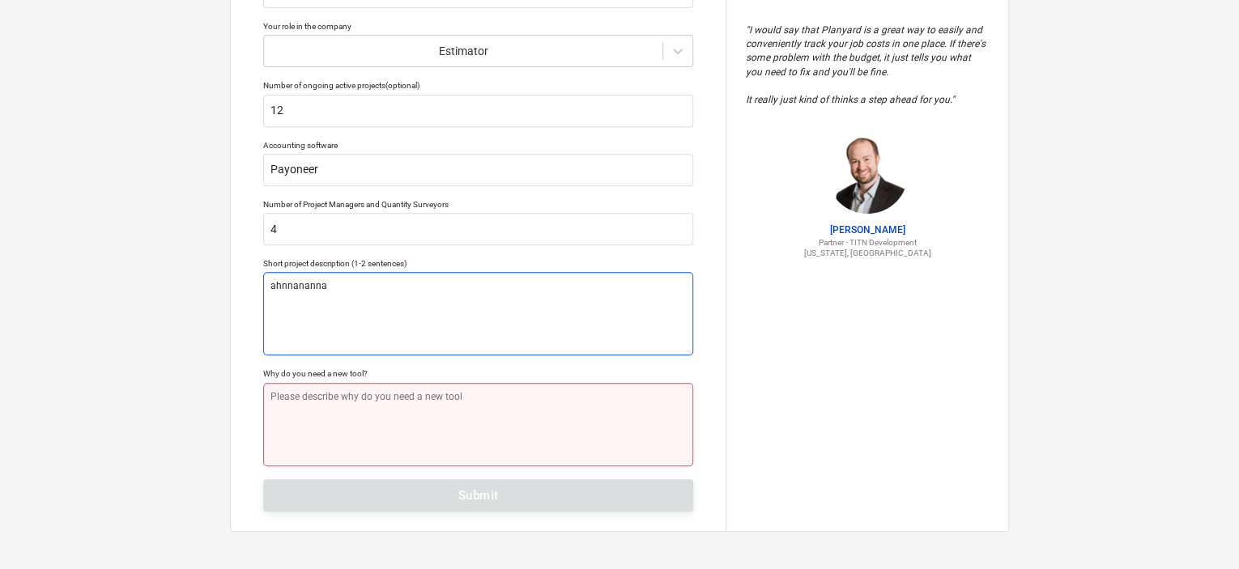
type textarea "ahnnananna"
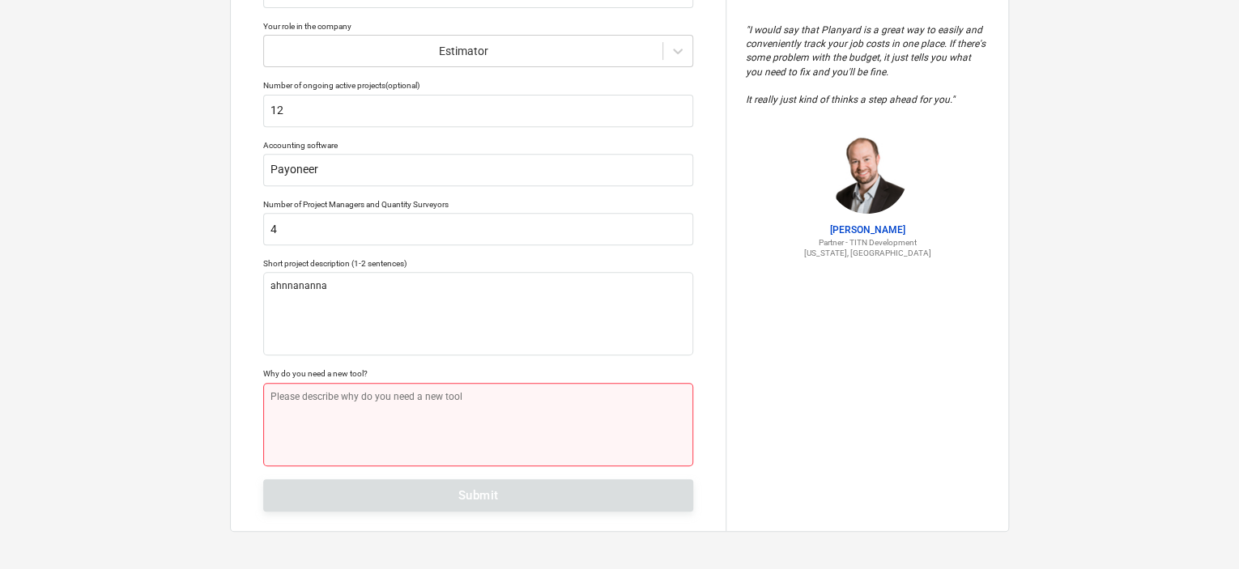
click at [496, 405] on textarea at bounding box center [478, 424] width 430 height 83
type textarea "x"
type textarea "a"
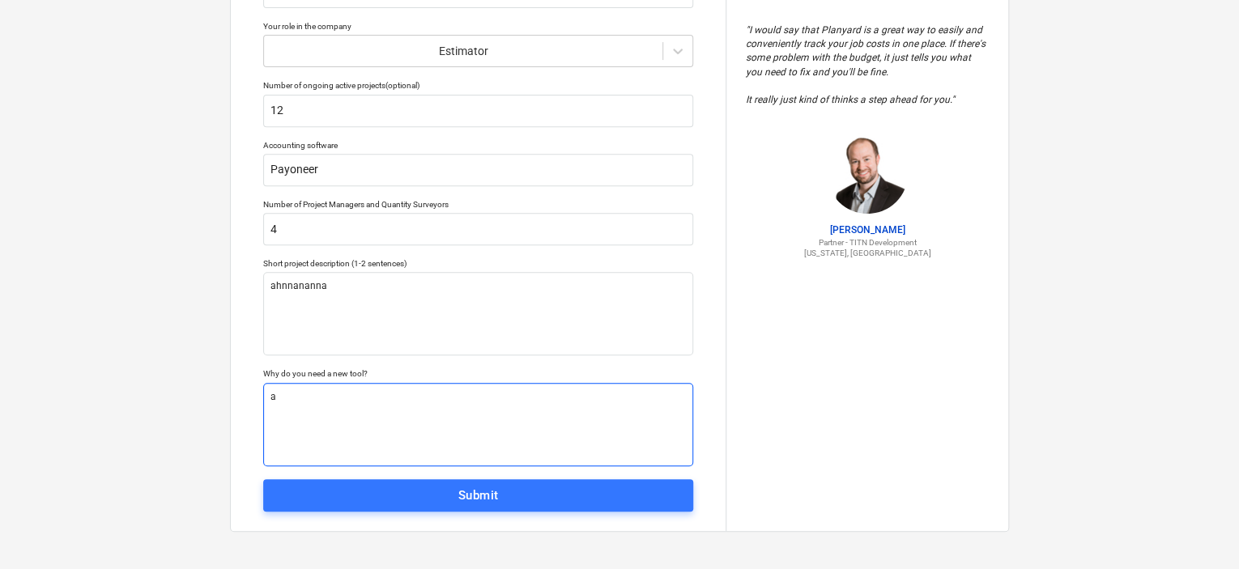
type textarea "x"
type textarea "ahn"
type textarea "x"
type textarea "ahnan"
type textarea "x"
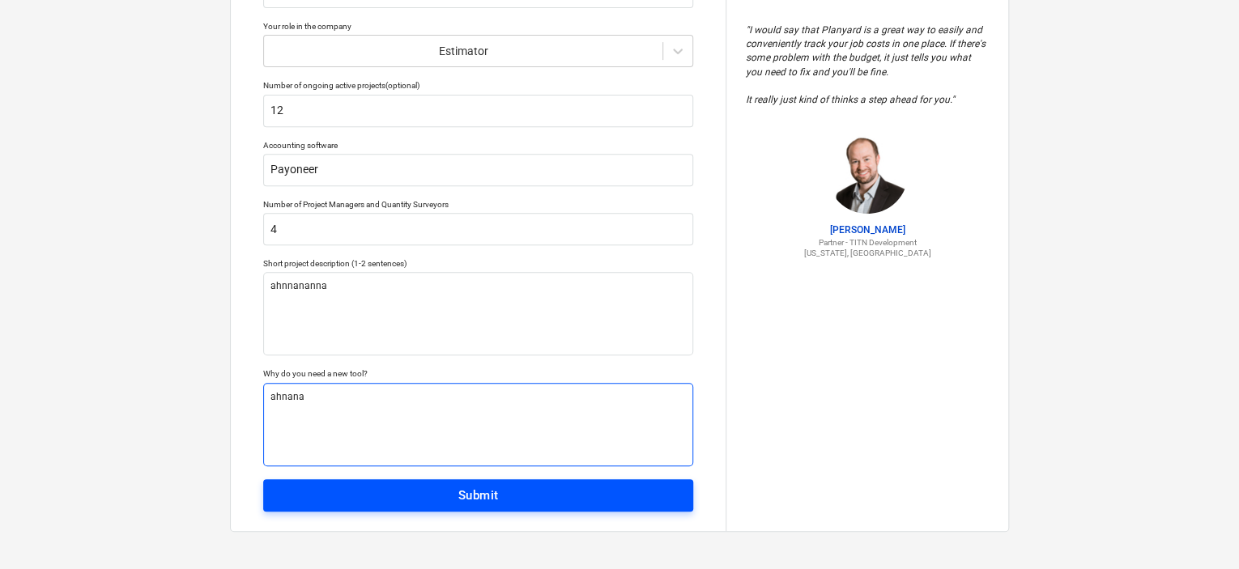
type textarea "ahnana"
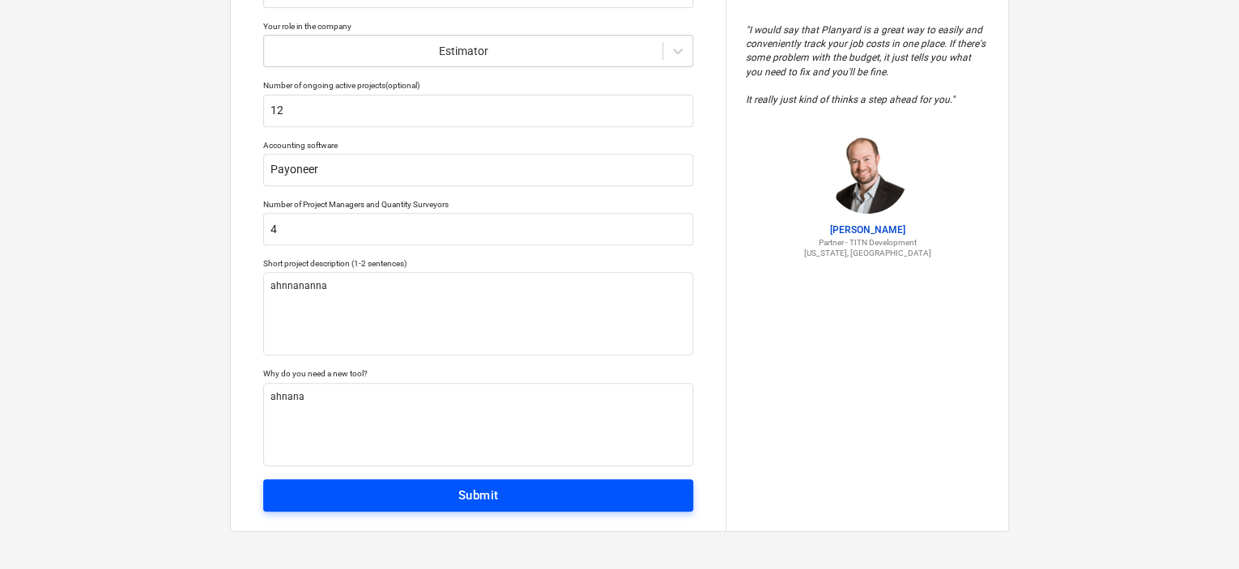
click at [519, 500] on span "Submit" at bounding box center [478, 495] width 394 height 21
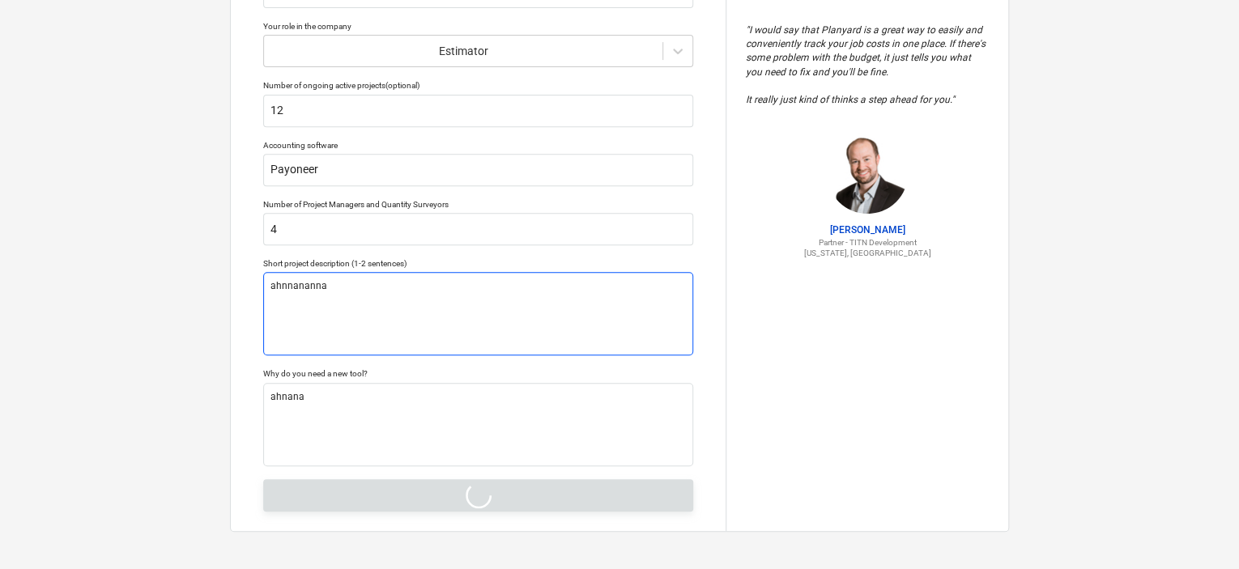
type textarea "x"
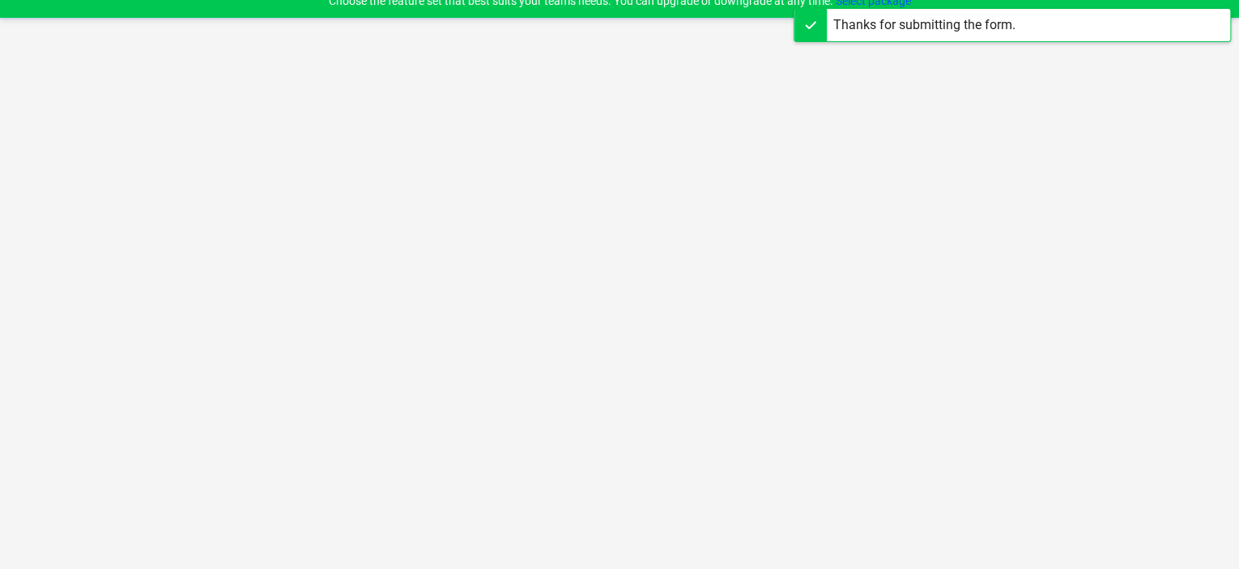
scroll to position [15, 0]
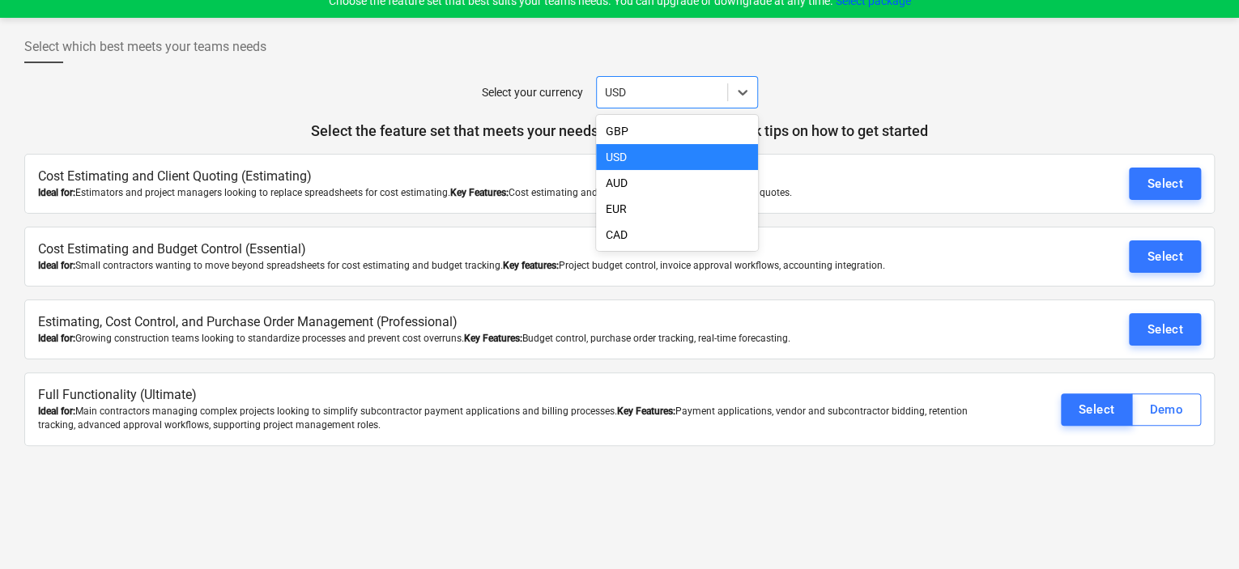
click at [707, 89] on div at bounding box center [662, 92] width 114 height 16
click at [717, 239] on div "CAD" at bounding box center [677, 235] width 162 height 26
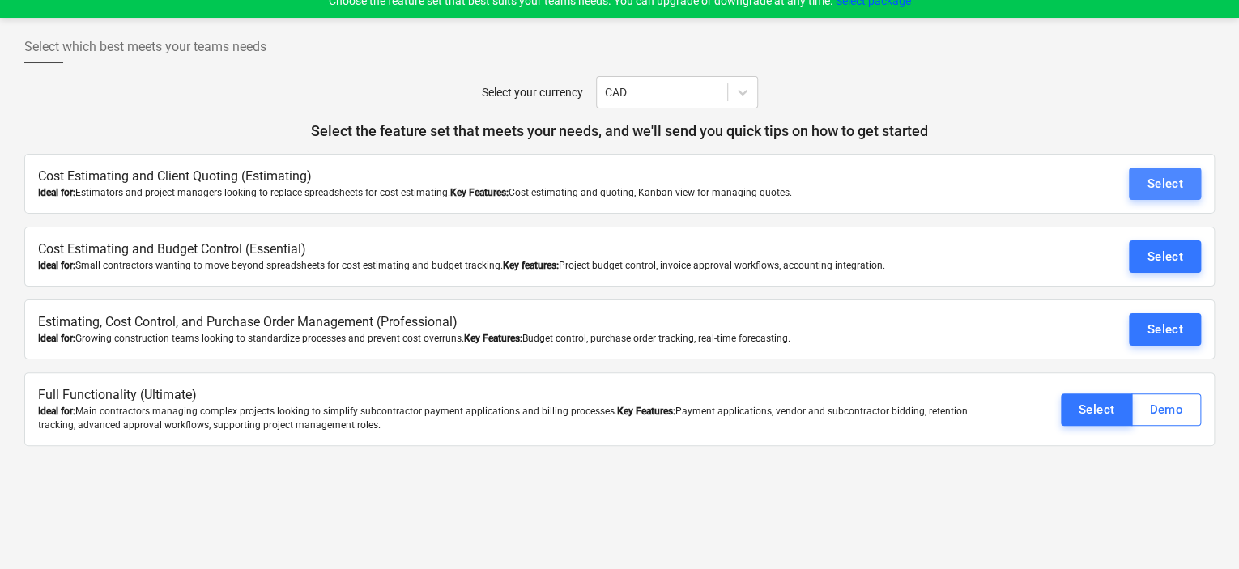
click at [1163, 198] on button "Select" at bounding box center [1165, 184] width 72 height 32
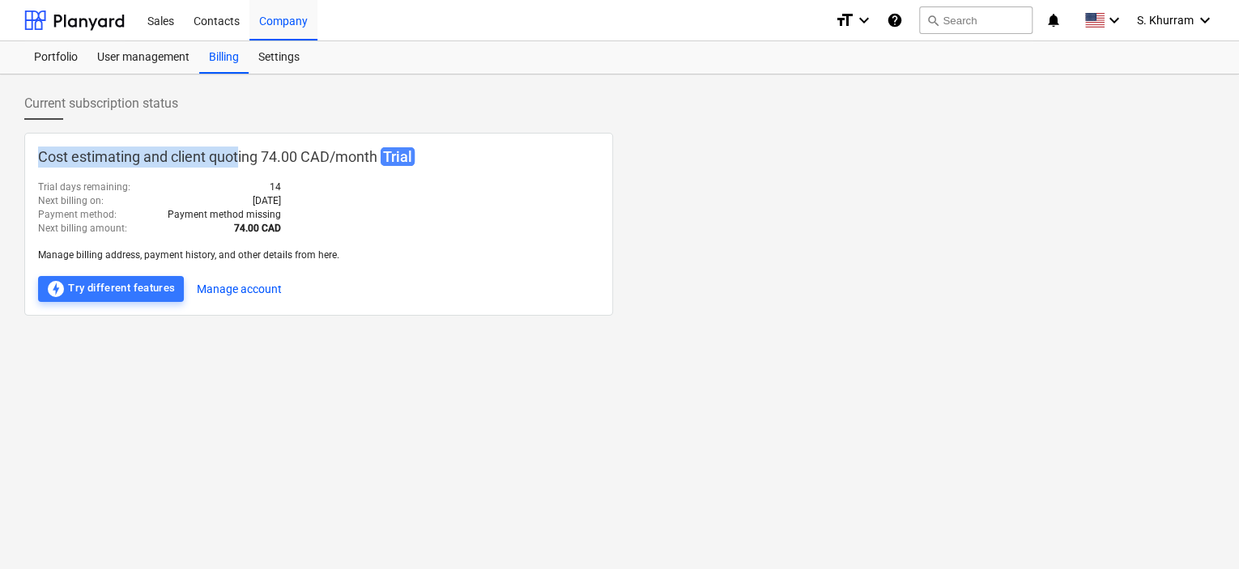
drag, startPoint x: 20, startPoint y: 150, endPoint x: 240, endPoint y: 165, distance: 220.8
click at [240, 165] on div "Current subscription status Cost estimating and client quoting 74.00 CAD / mont…" at bounding box center [619, 321] width 1239 height 495
drag, startPoint x: 36, startPoint y: 188, endPoint x: 177, endPoint y: 185, distance: 140.9
click at [177, 185] on div "Cost estimating and client quoting 74.00 CAD / month Trial Trial days remaining…" at bounding box center [318, 224] width 589 height 183
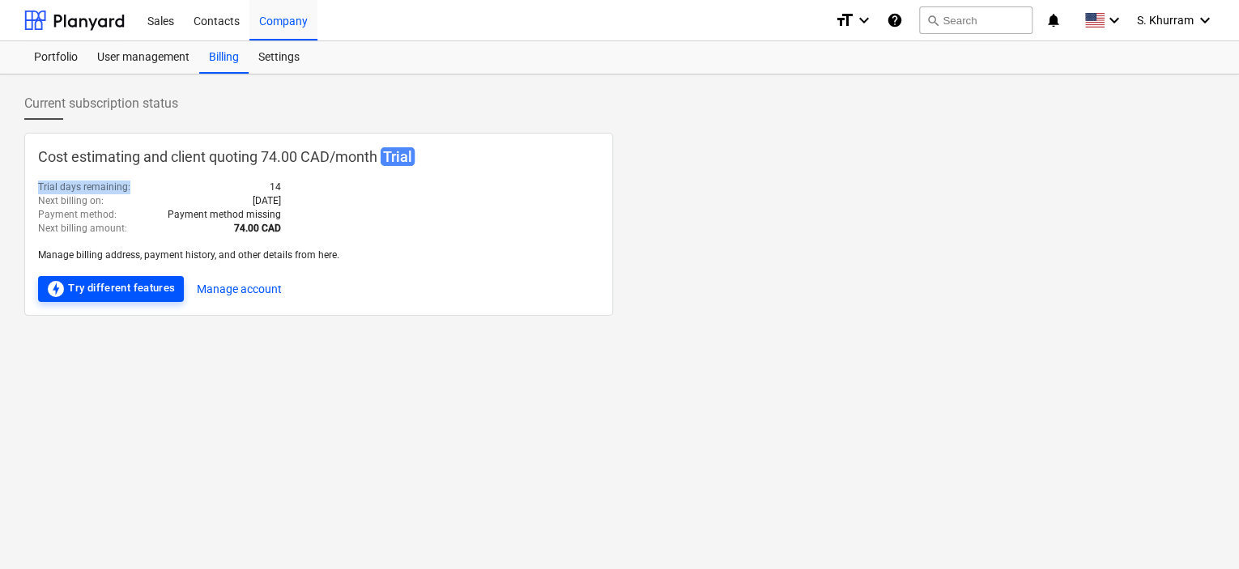
click at [109, 281] on div "offline_bolt Try different features" at bounding box center [111, 288] width 130 height 19
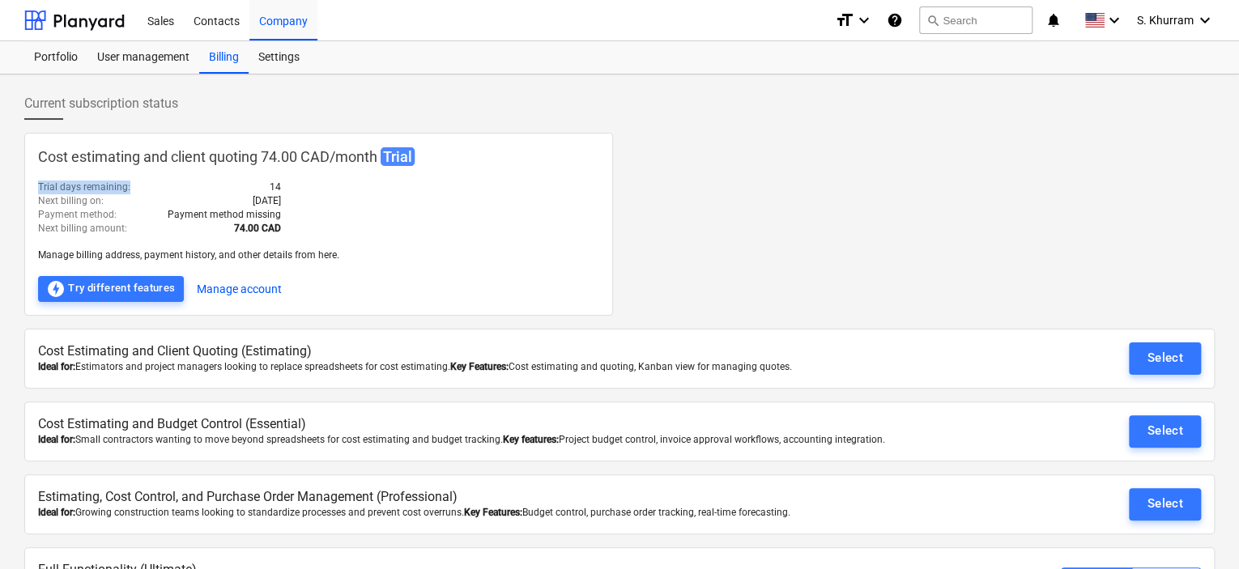
scroll to position [62, 0]
